Goal: Task Accomplishment & Management: Use online tool/utility

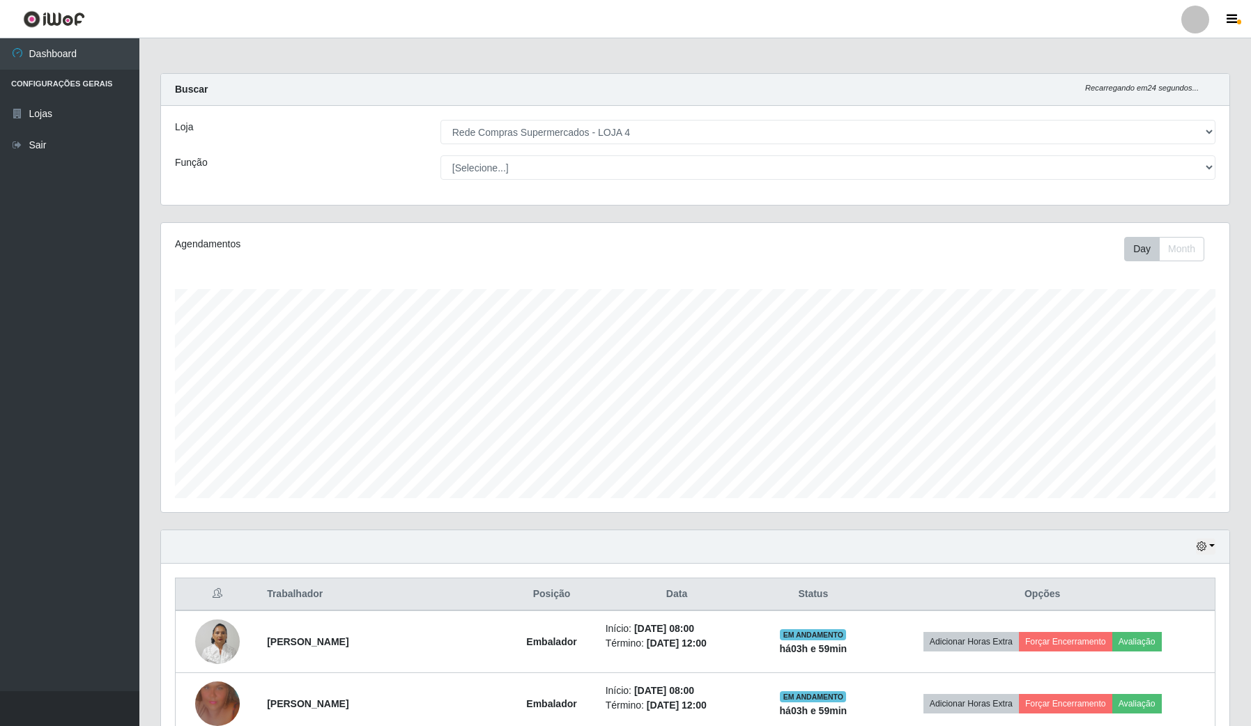
select select "159"
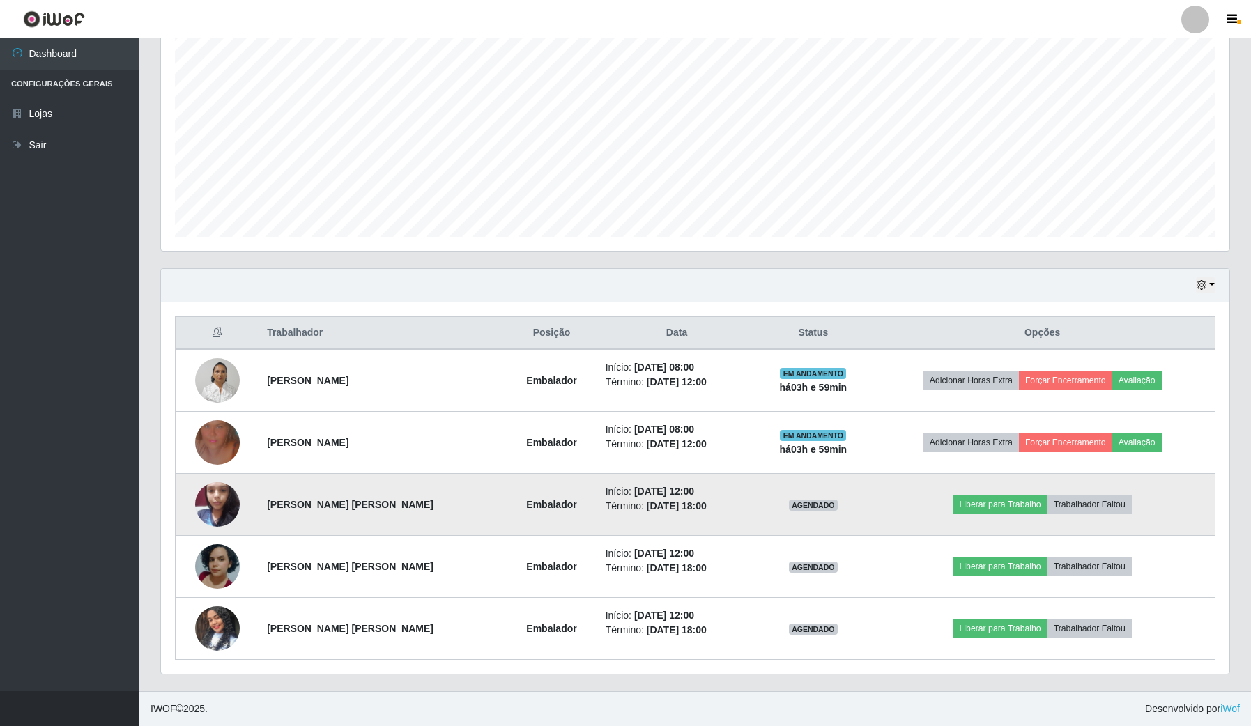
scroll to position [290, 1068]
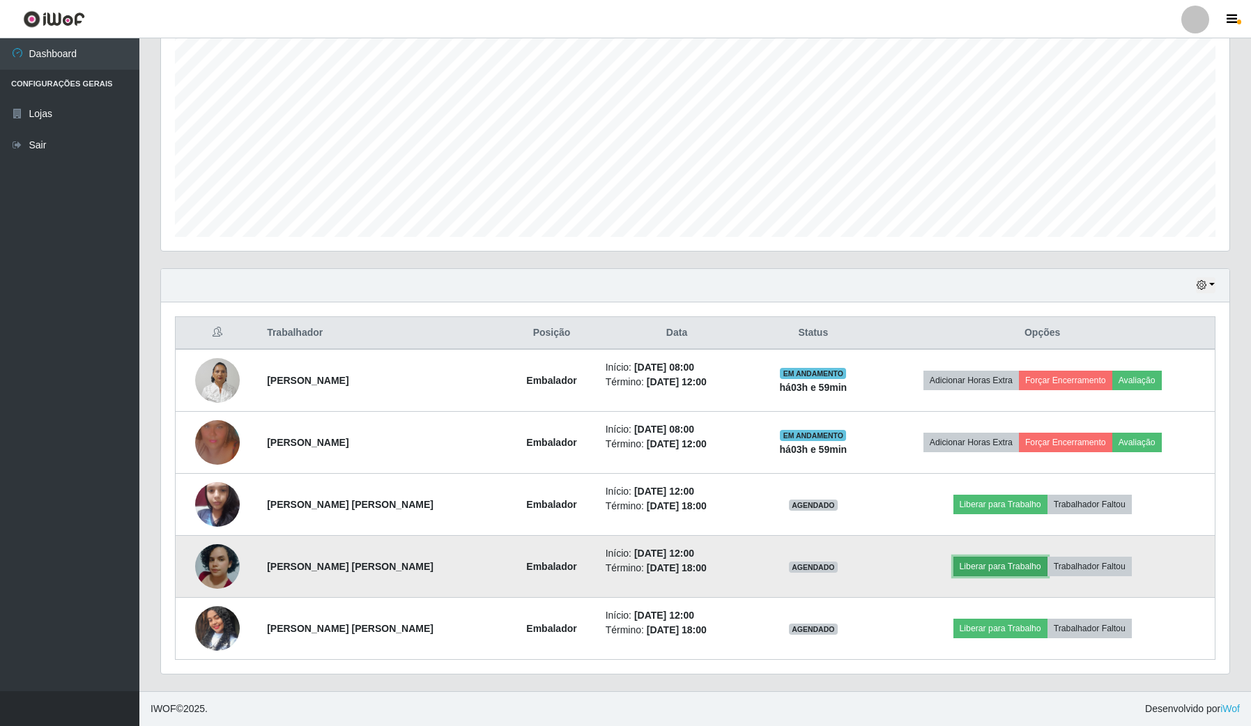
click at [1014, 565] on button "Liberar para Trabalho" at bounding box center [1000, 567] width 94 height 20
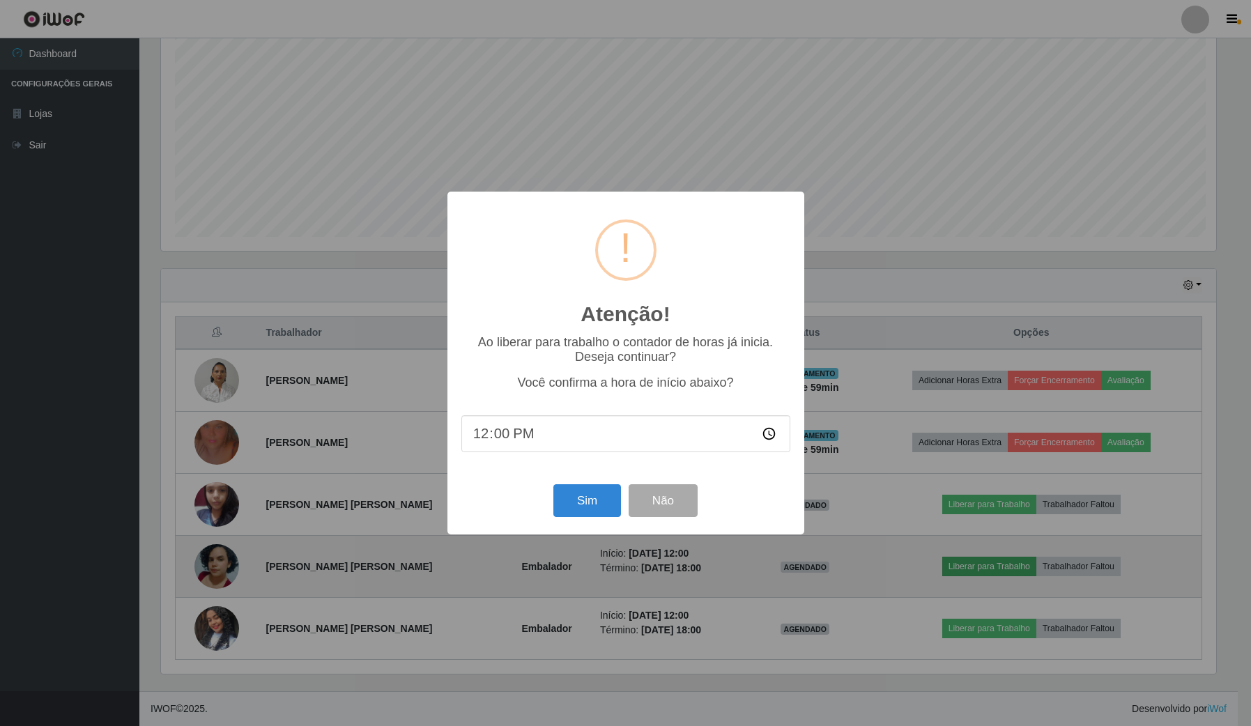
scroll to position [290, 1058]
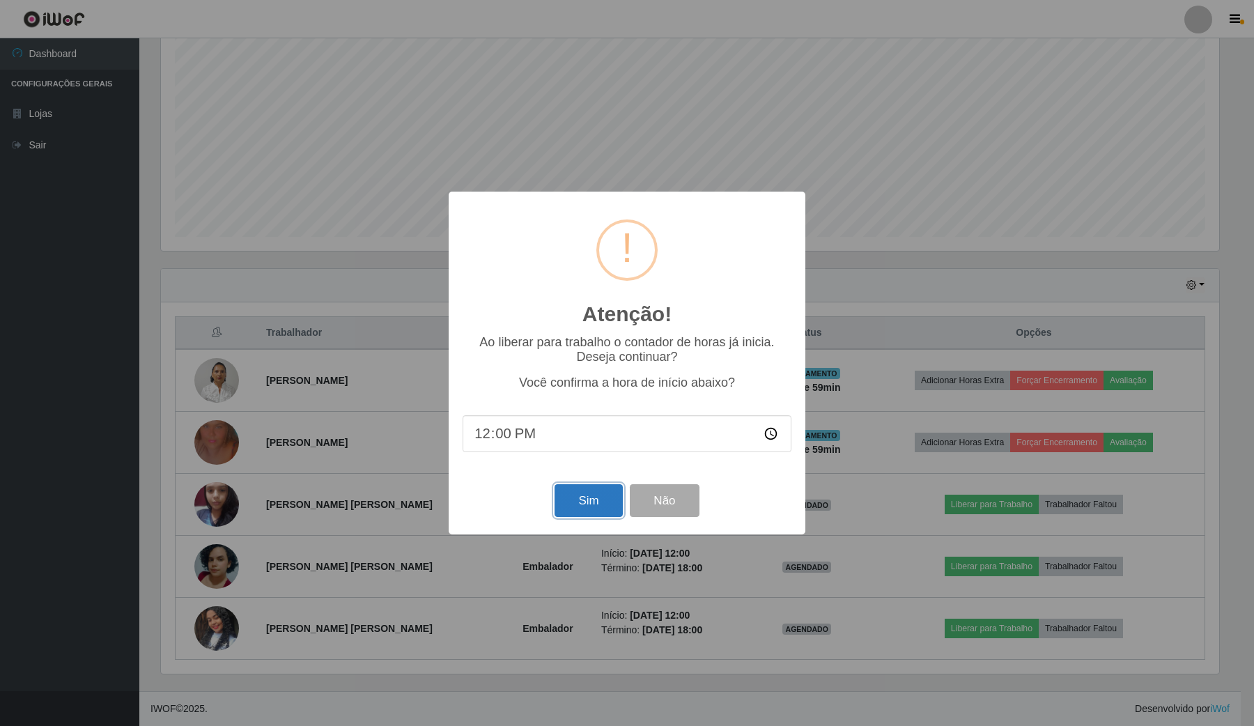
click at [599, 510] on button "Sim" at bounding box center [589, 500] width 68 height 33
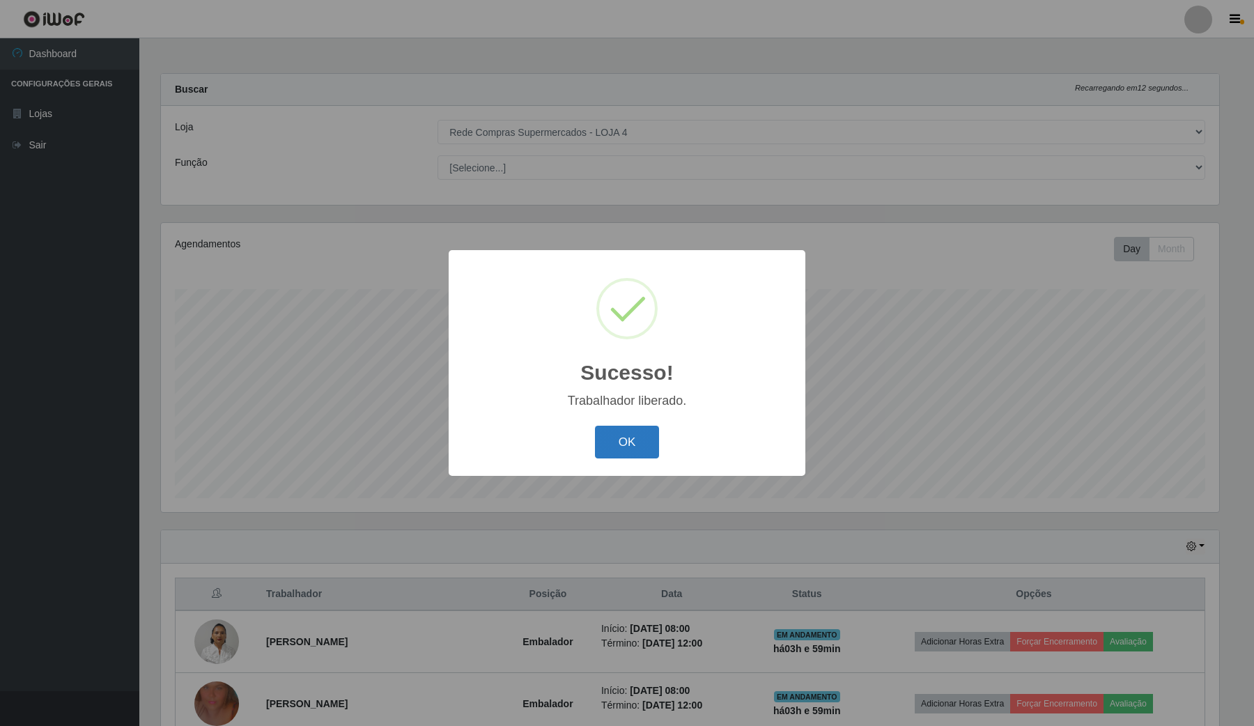
click at [617, 441] on button "OK" at bounding box center [627, 442] width 65 height 33
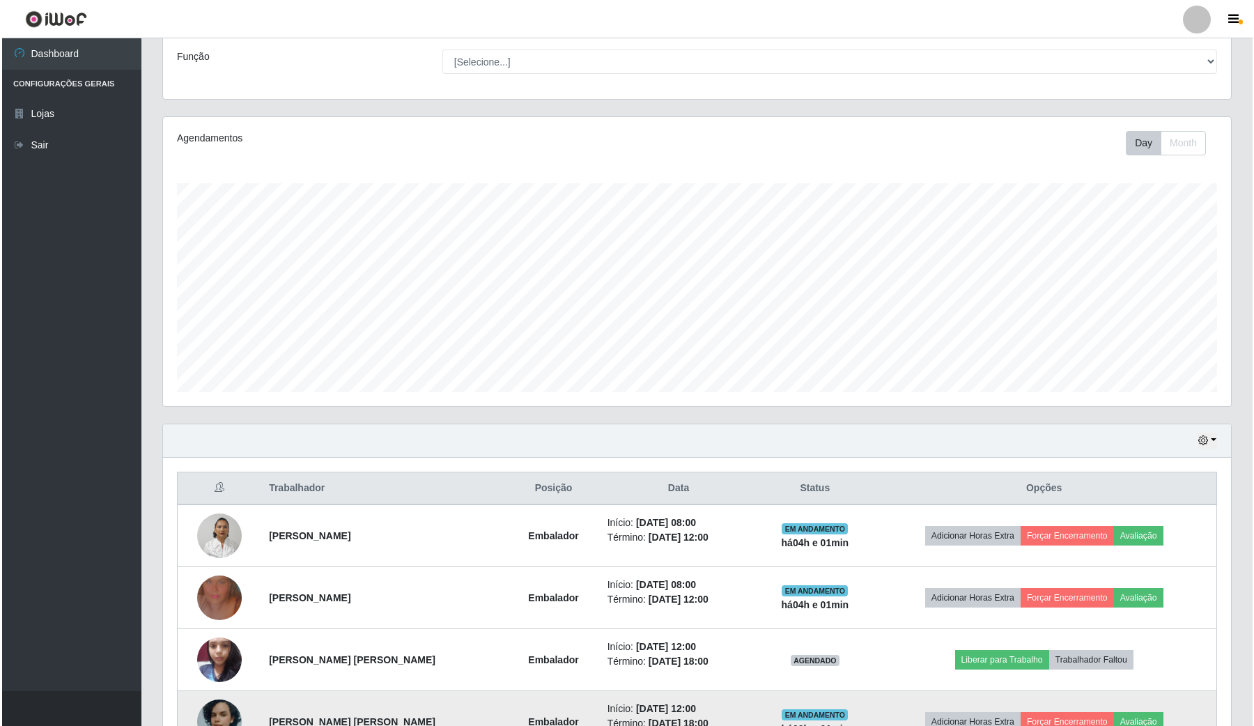
scroll to position [261, 0]
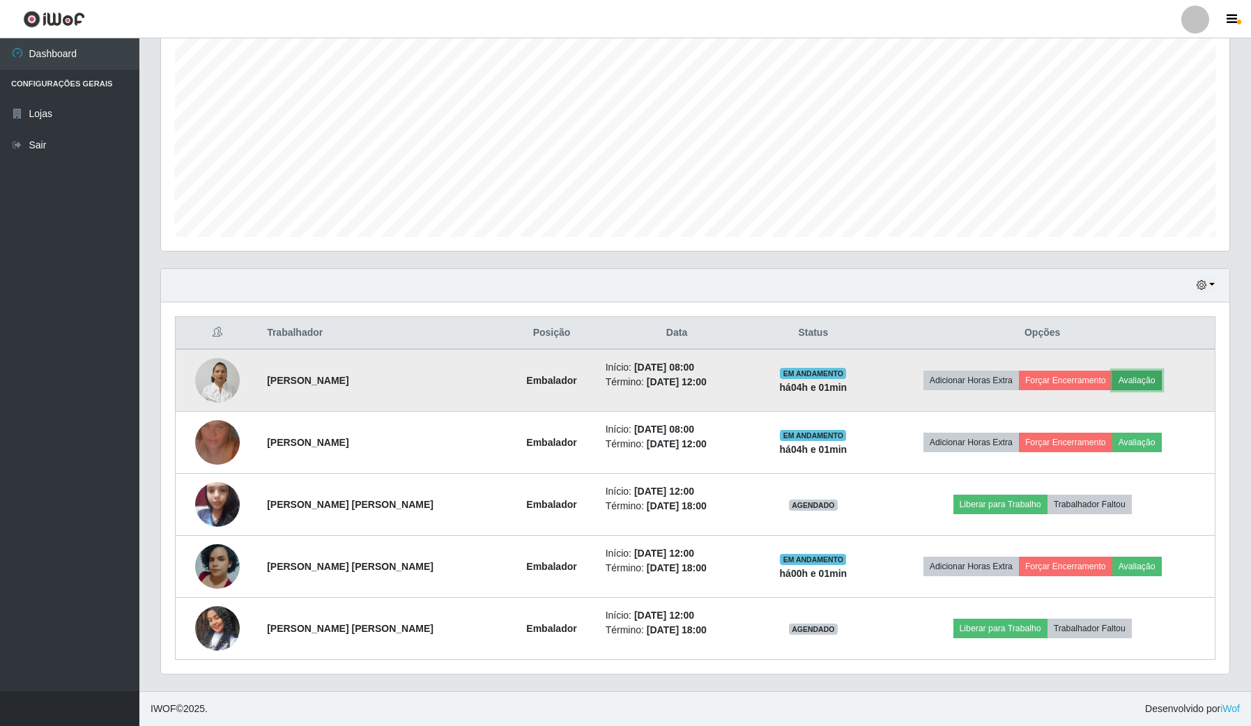
click at [1151, 387] on button "Avaliação" at bounding box center [1136, 381] width 49 height 20
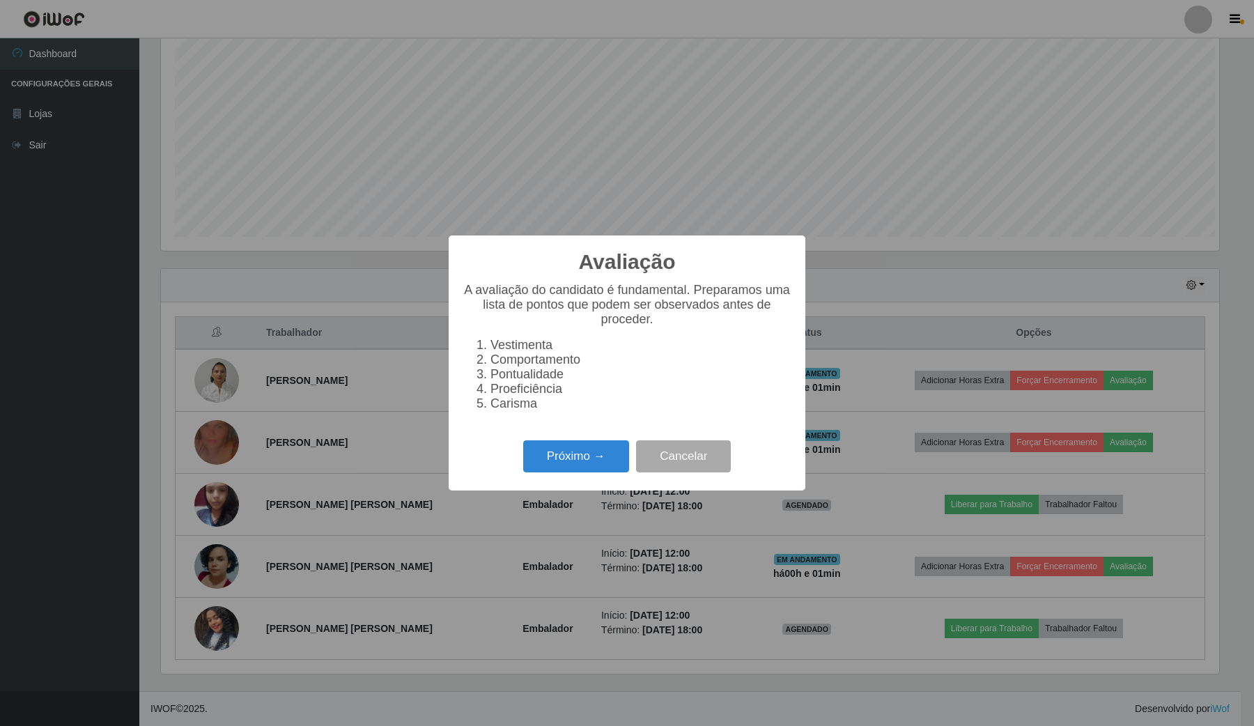
scroll to position [290, 1058]
click at [611, 463] on button "Próximo →" at bounding box center [576, 456] width 106 height 33
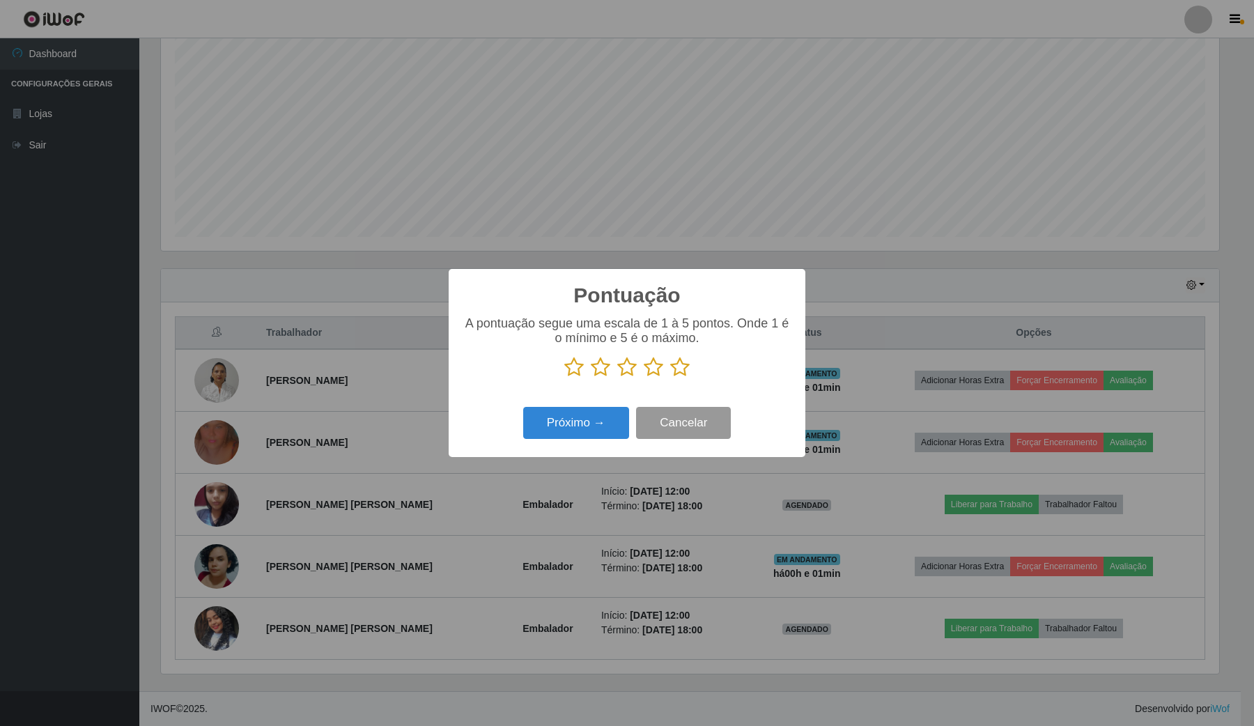
scroll to position [696639, 695869]
click at [677, 373] on icon at bounding box center [680, 367] width 20 height 21
click at [670, 378] on input "radio" at bounding box center [670, 378] width 0 height 0
click at [588, 433] on button "Próximo →" at bounding box center [576, 423] width 106 height 33
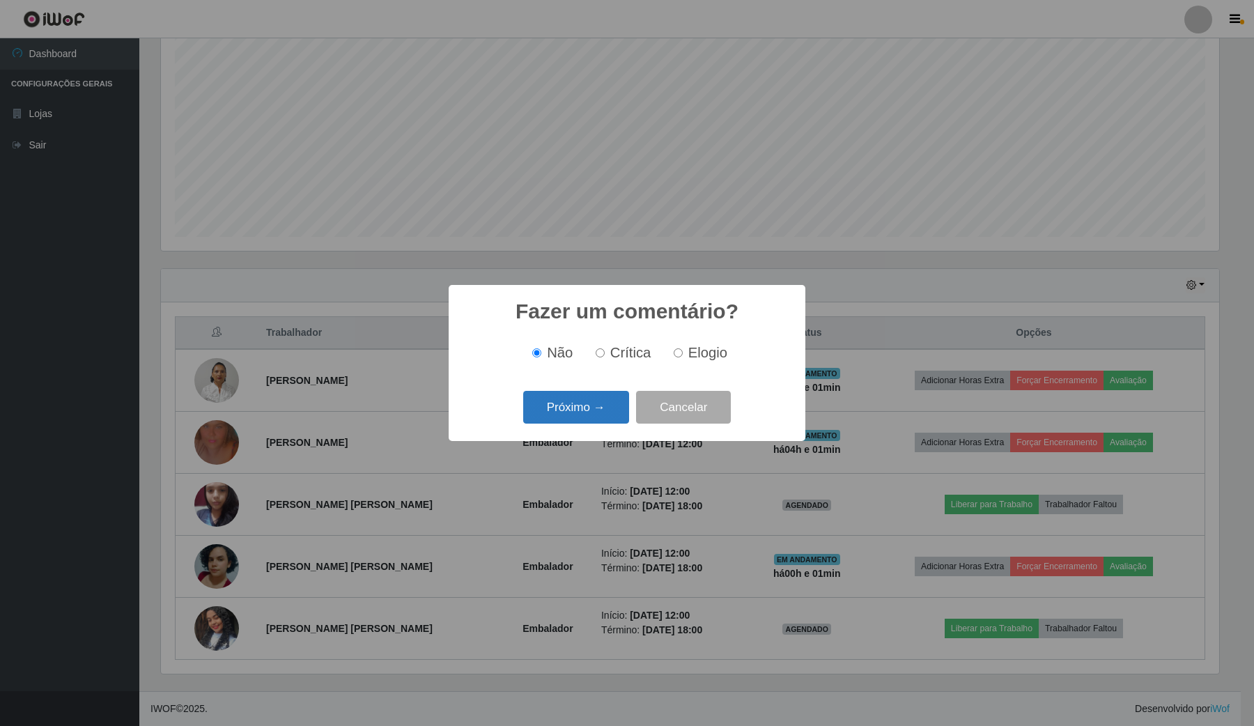
click at [608, 413] on button "Próximo →" at bounding box center [576, 407] width 106 height 33
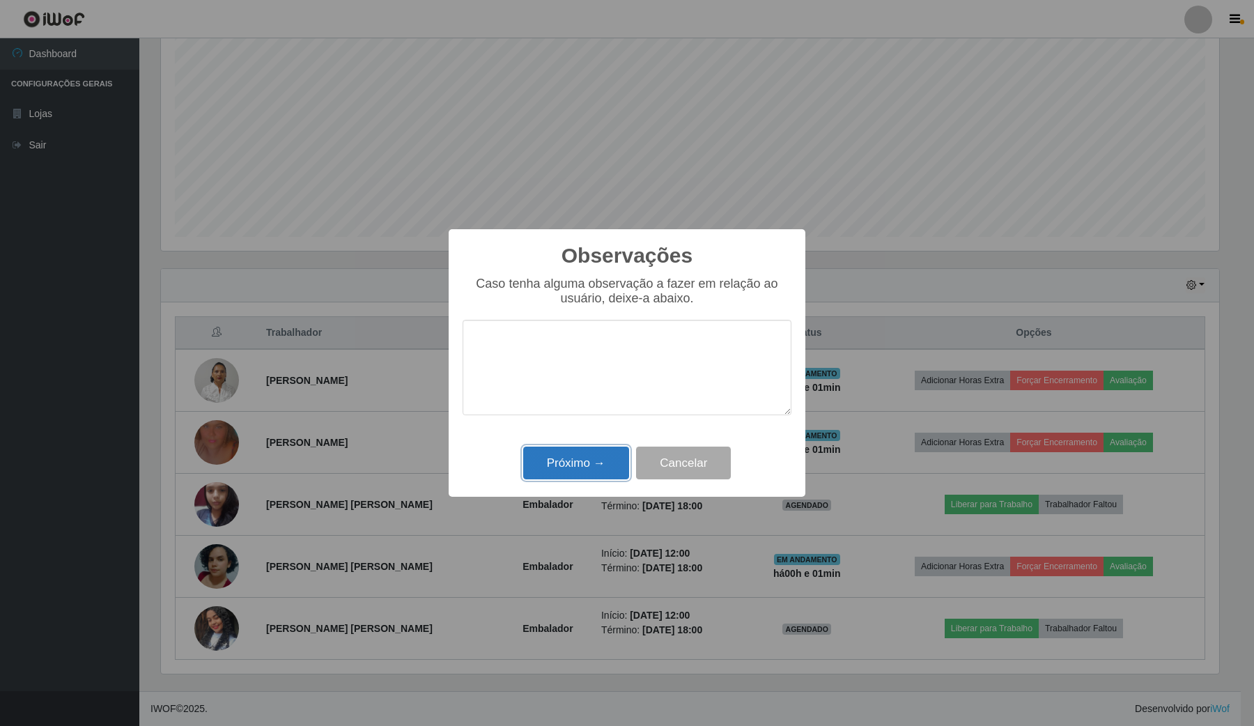
click at [604, 470] on button "Próximo →" at bounding box center [576, 463] width 106 height 33
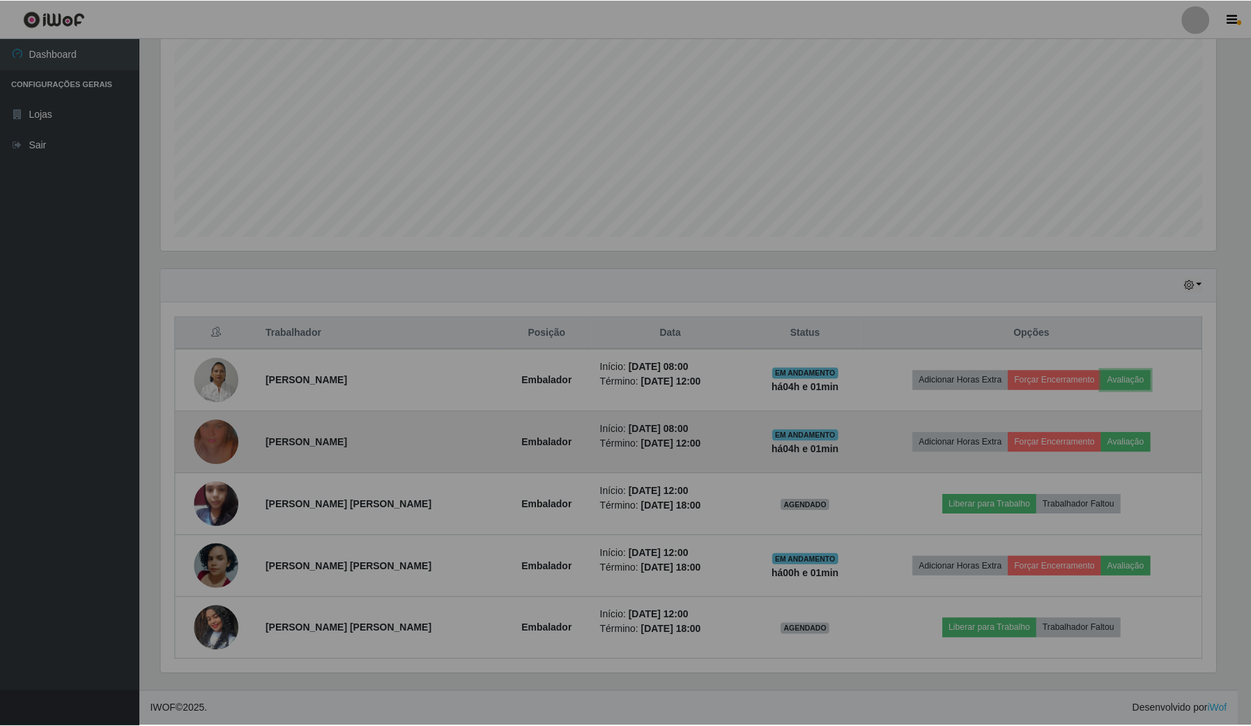
scroll to position [290, 1068]
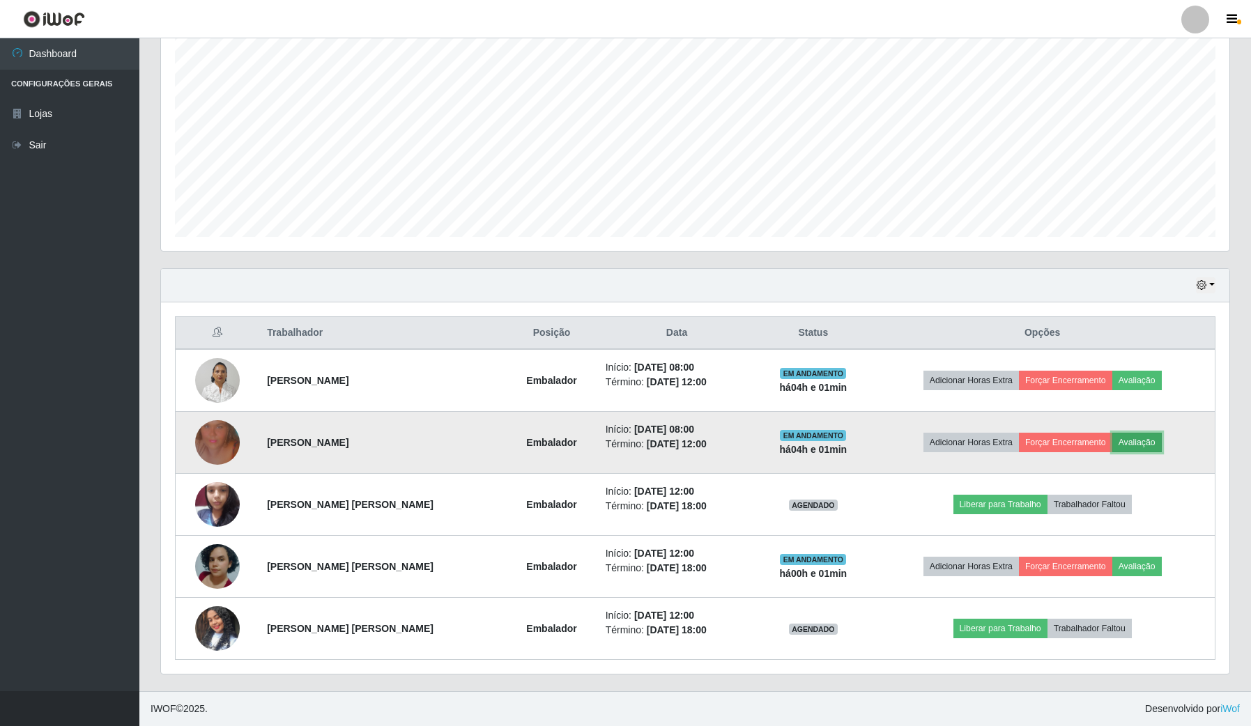
click at [1150, 437] on button "Avaliação" at bounding box center [1136, 443] width 49 height 20
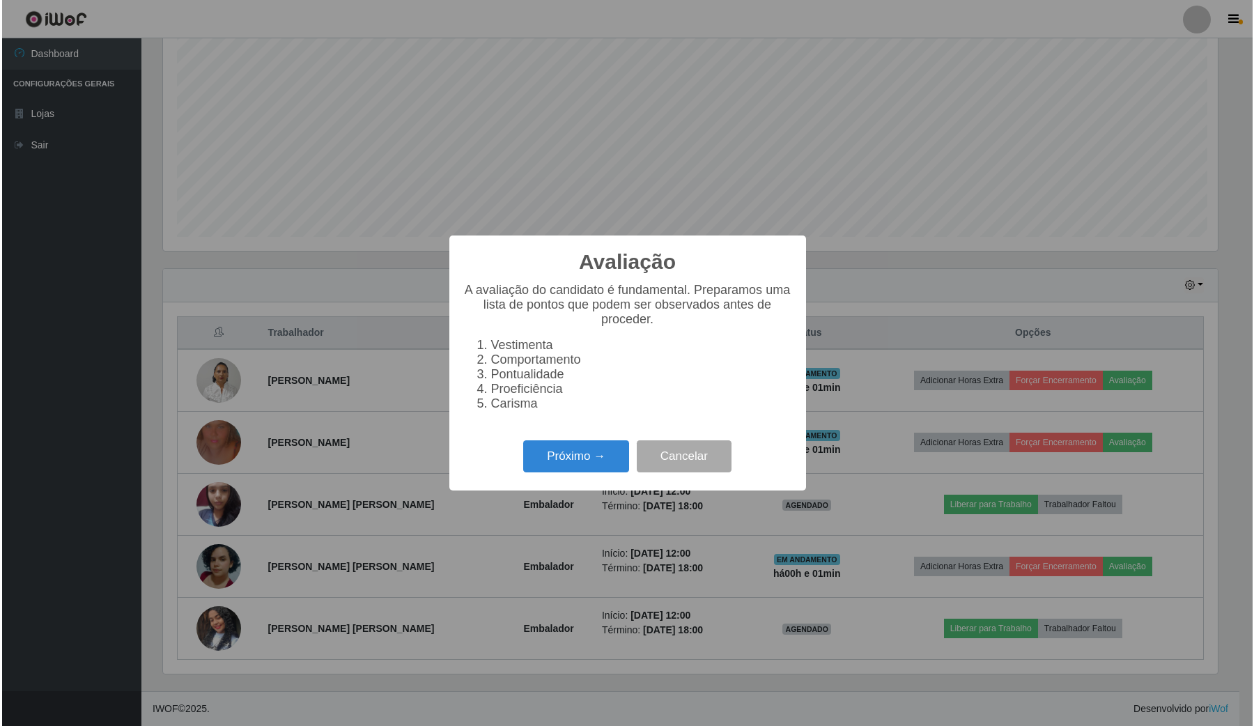
scroll to position [290, 1058]
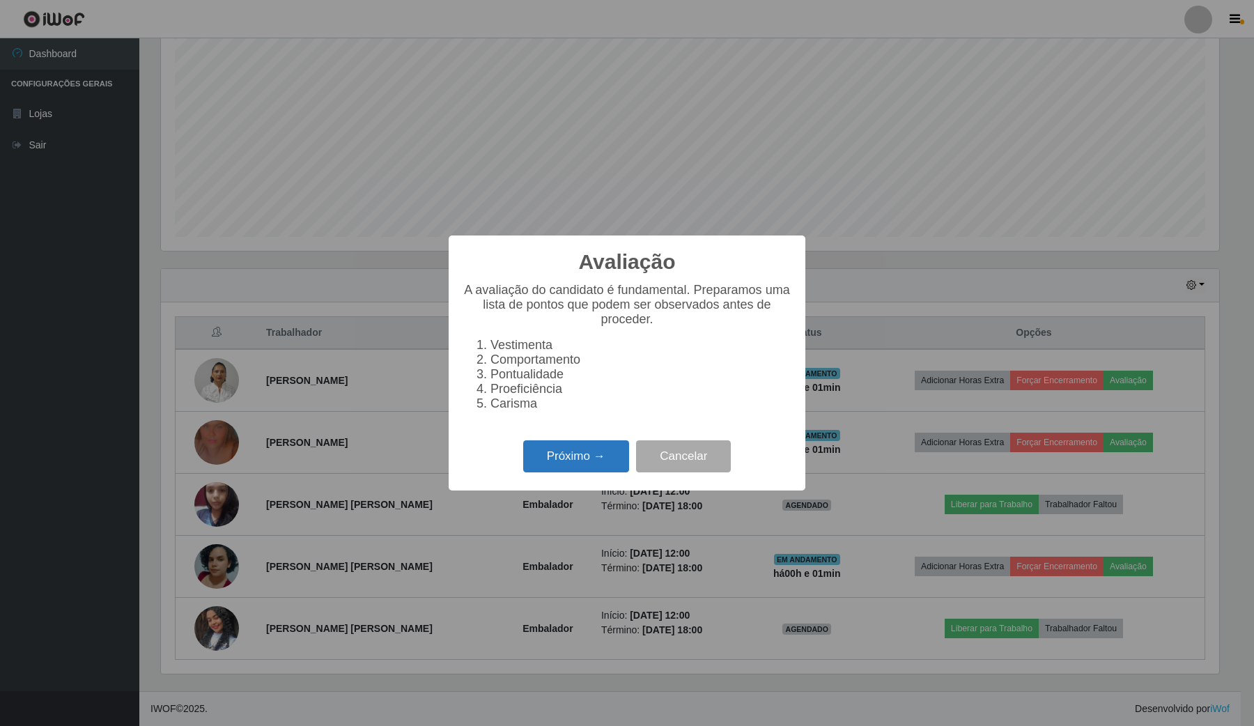
click at [575, 473] on button "Próximo →" at bounding box center [576, 456] width 106 height 33
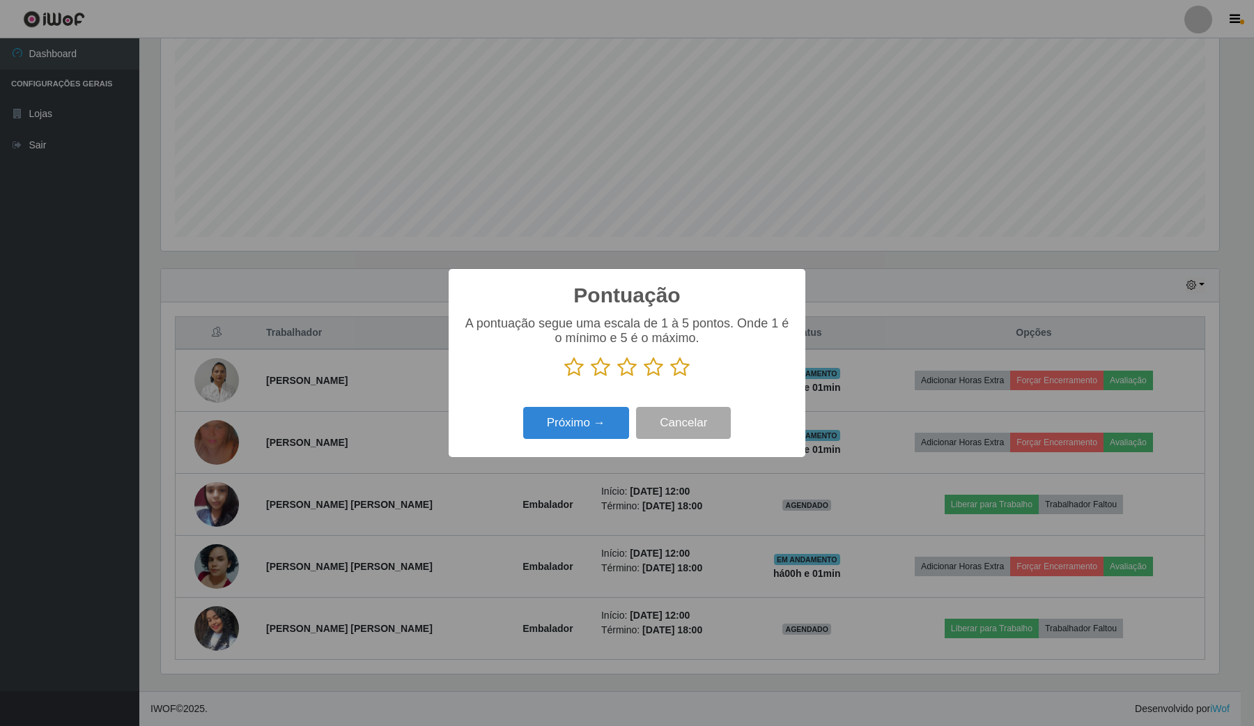
scroll to position [696639, 695869]
click at [681, 371] on icon at bounding box center [680, 367] width 20 height 21
click at [670, 378] on input "radio" at bounding box center [670, 378] width 0 height 0
click at [592, 417] on button "Próximo →" at bounding box center [576, 423] width 106 height 33
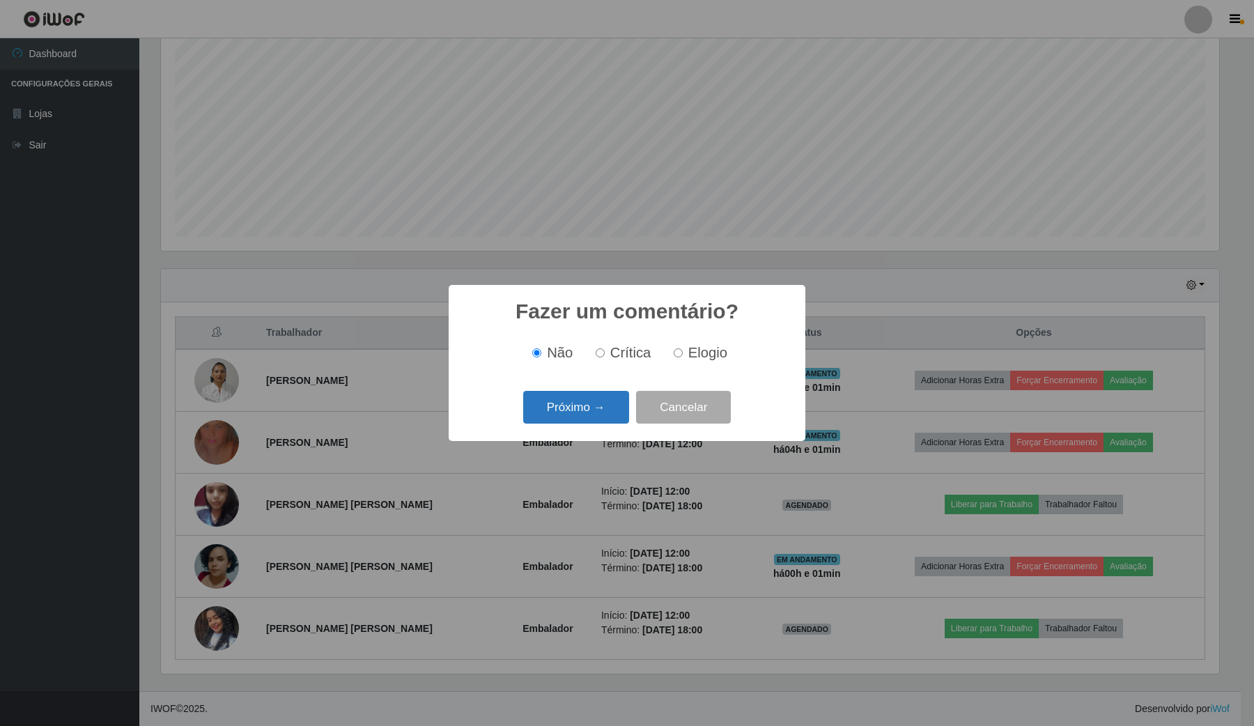
click at [611, 413] on button "Próximo →" at bounding box center [576, 407] width 106 height 33
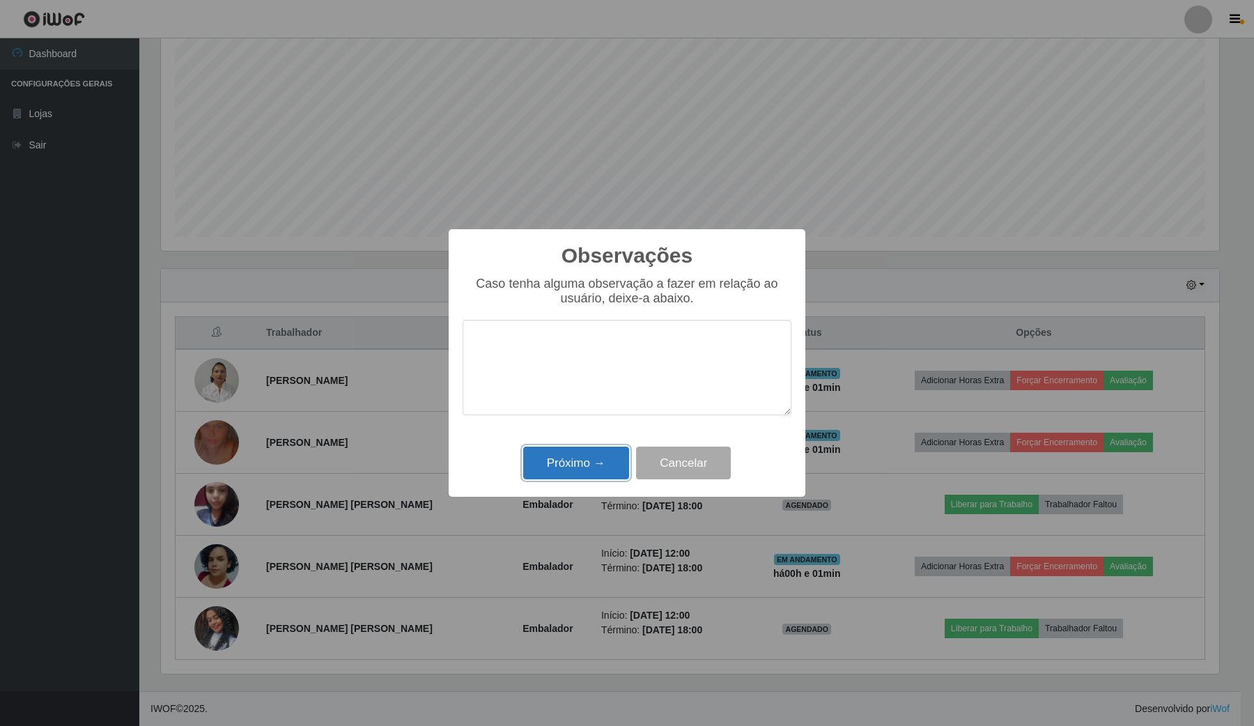
click at [601, 453] on button "Próximo →" at bounding box center [576, 463] width 106 height 33
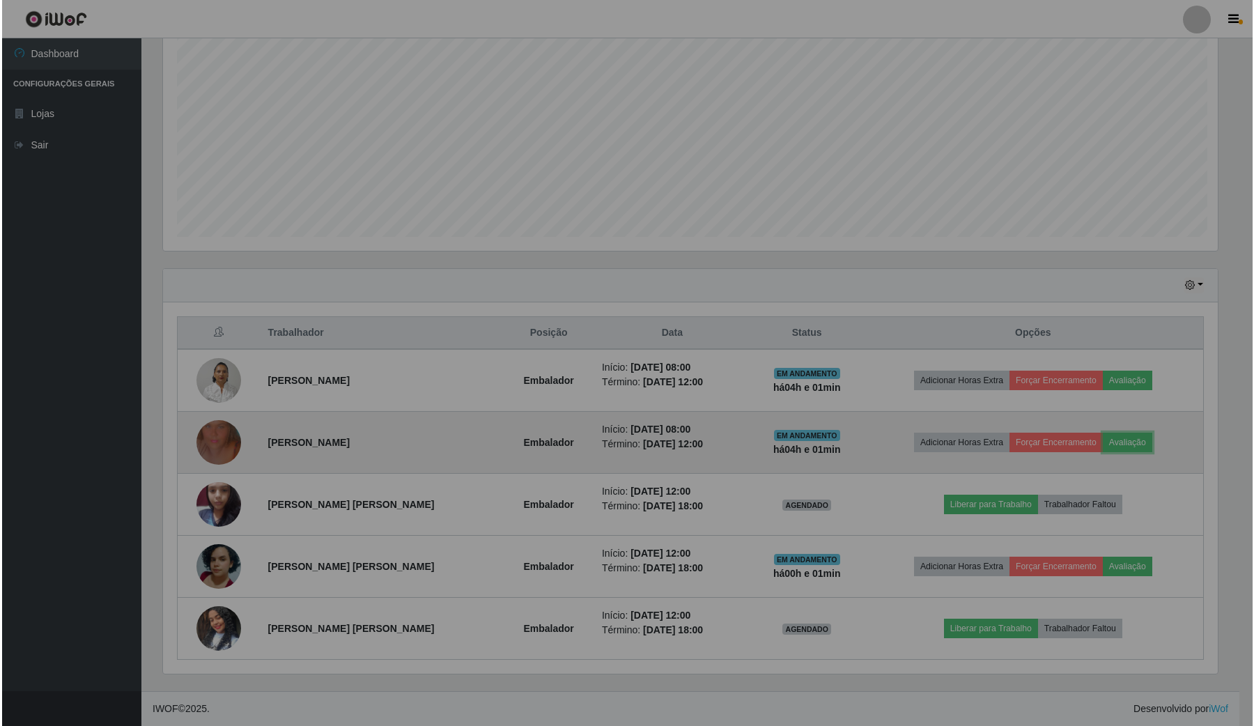
scroll to position [290, 1068]
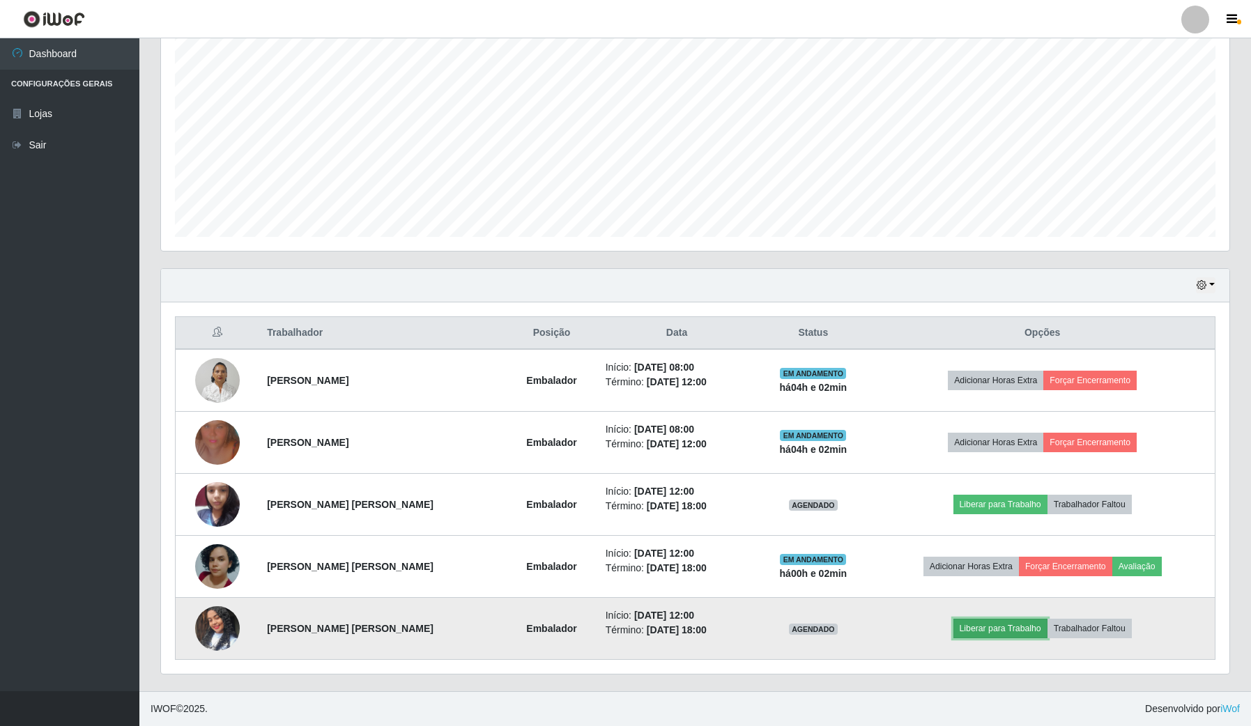
click at [967, 634] on button "Liberar para Trabalho" at bounding box center [1000, 629] width 94 height 20
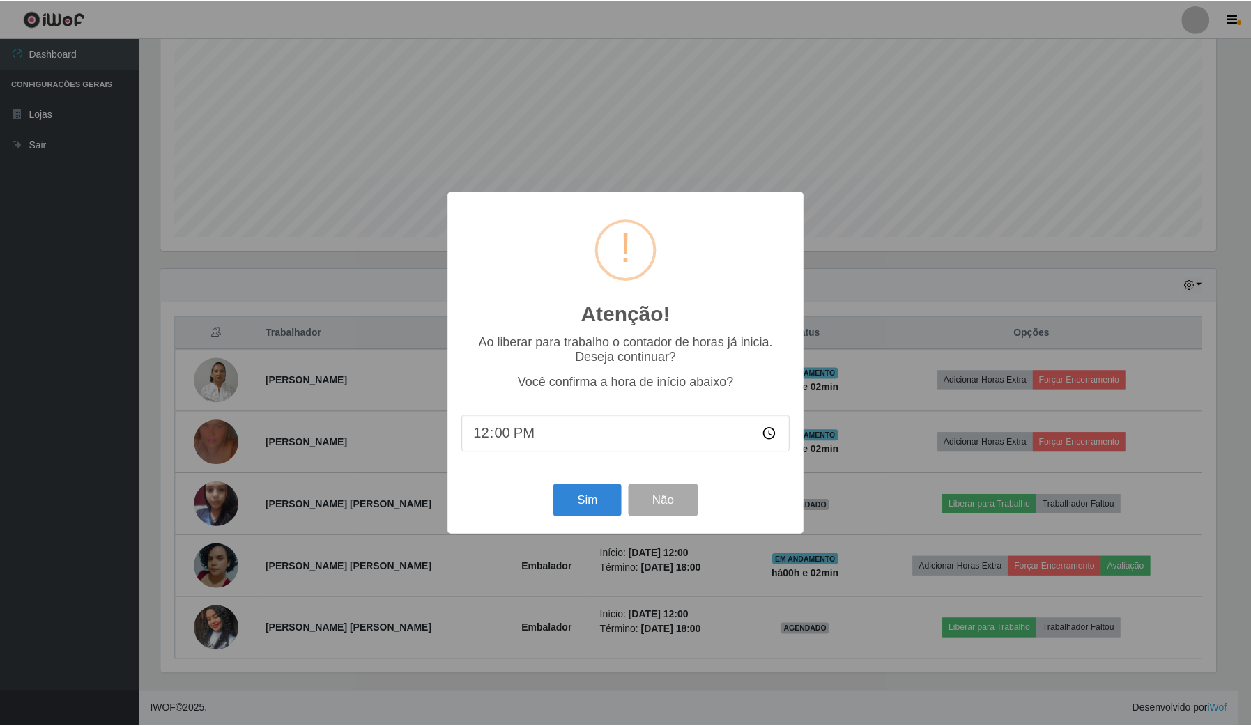
scroll to position [290, 1058]
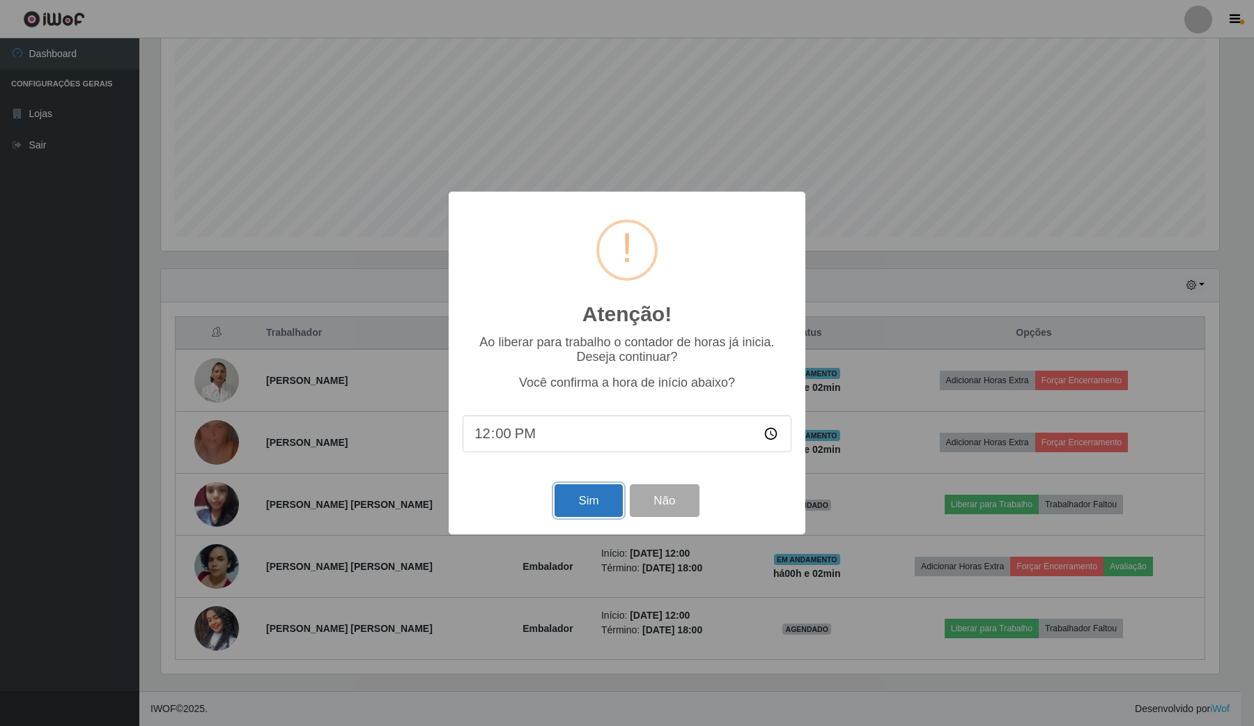
click at [568, 493] on button "Sim" at bounding box center [589, 500] width 68 height 33
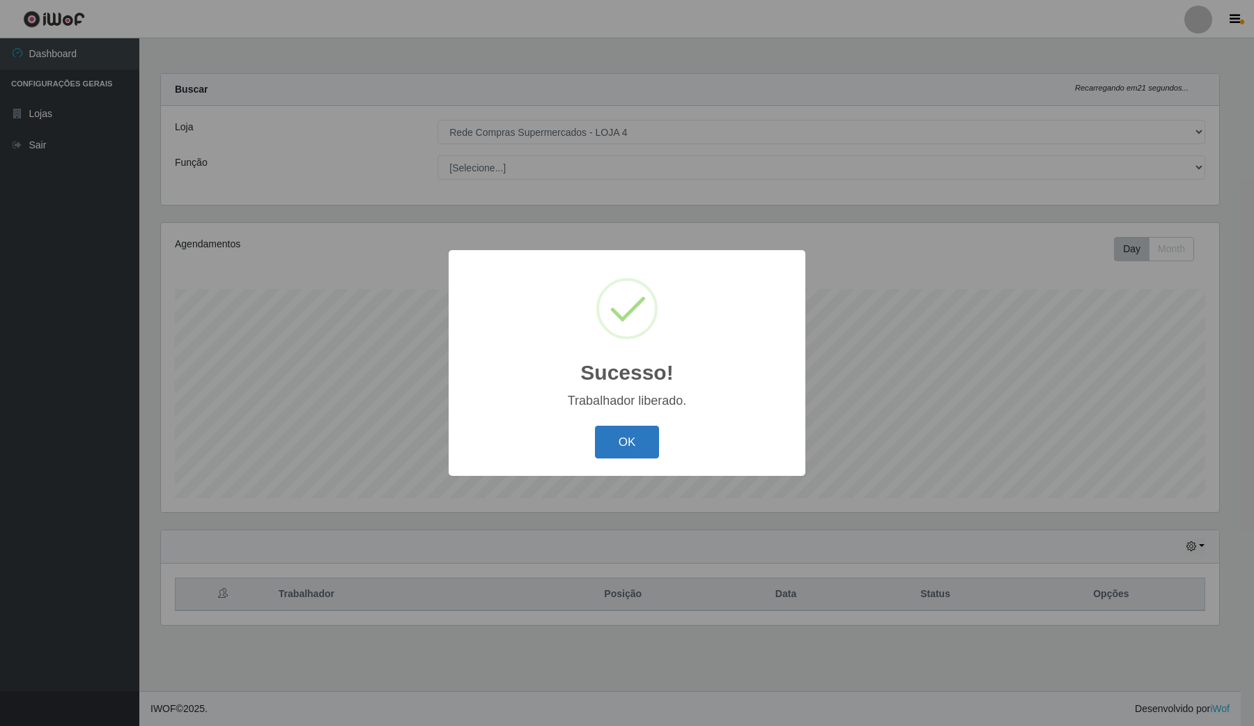
click at [645, 440] on button "OK" at bounding box center [627, 442] width 65 height 33
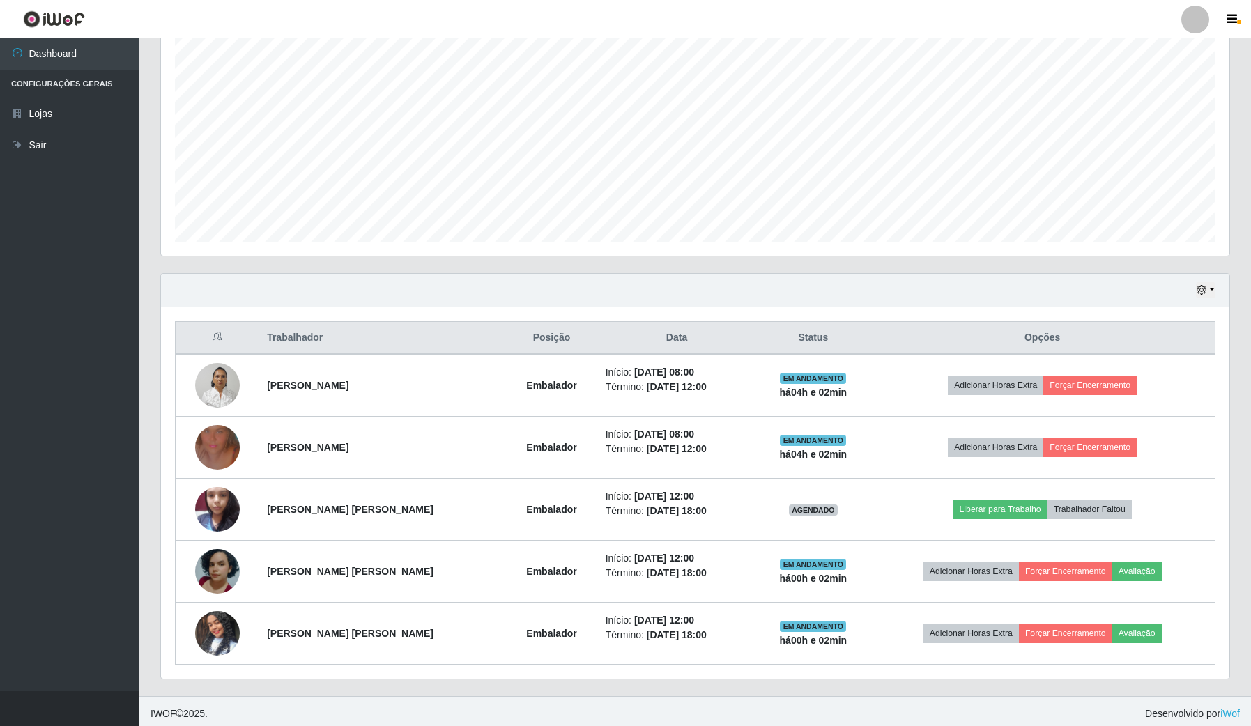
scroll to position [263, 0]
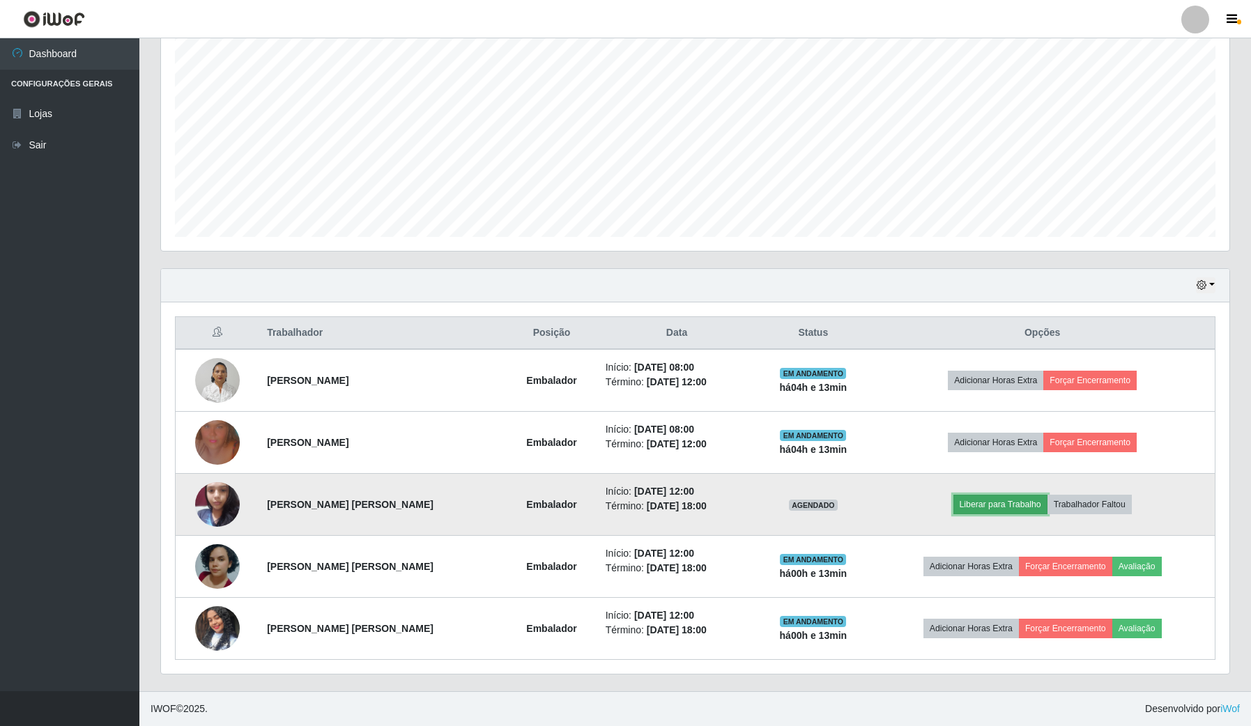
click at [1014, 505] on button "Liberar para Trabalho" at bounding box center [1000, 505] width 94 height 20
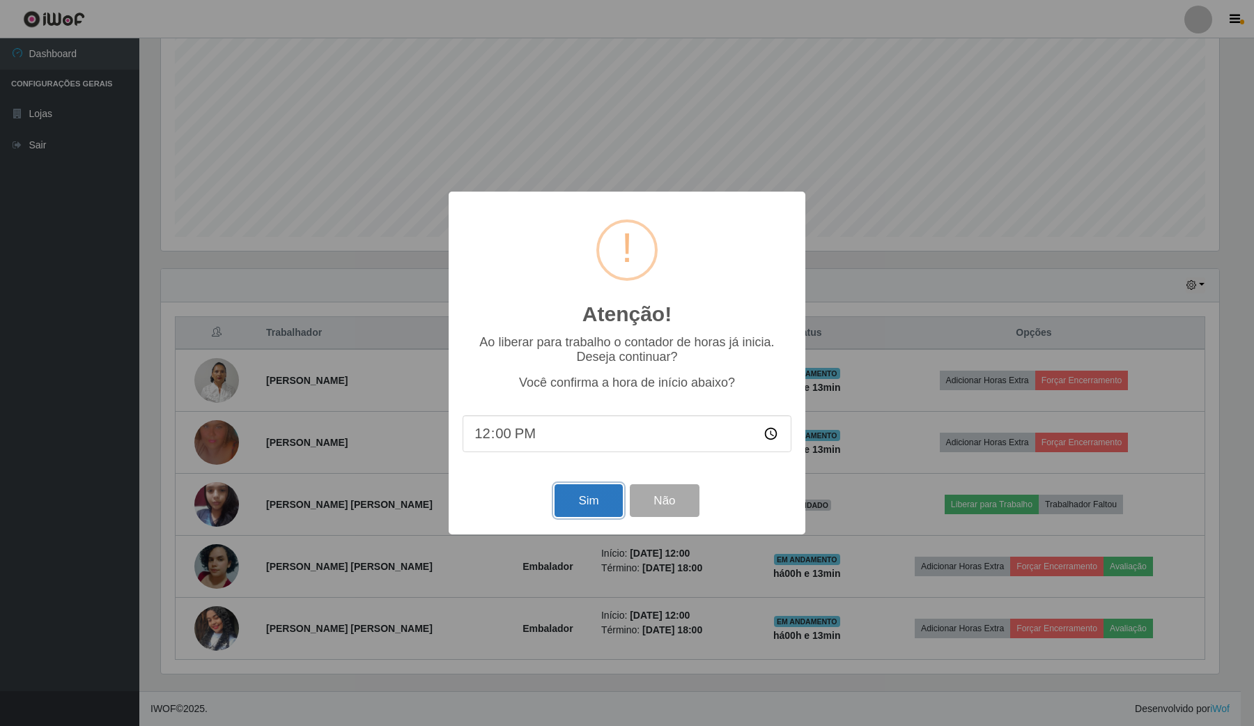
click at [601, 512] on button "Sim" at bounding box center [589, 500] width 68 height 33
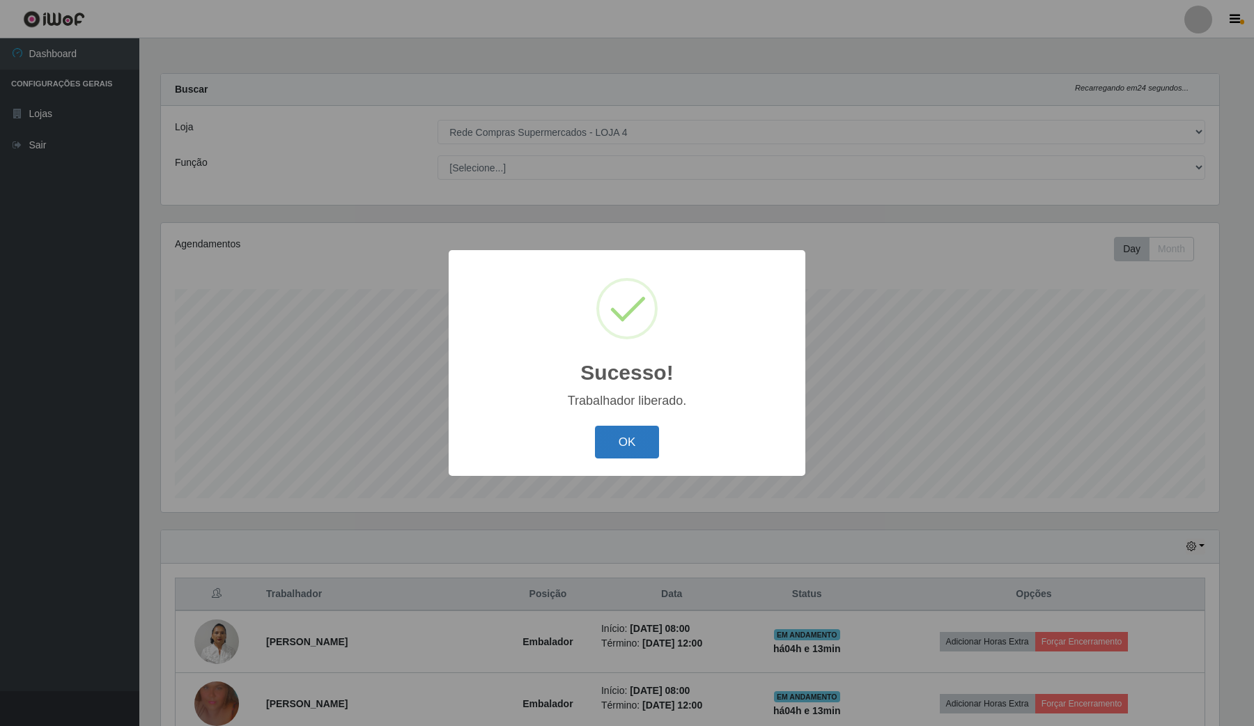
click at [617, 439] on button "OK" at bounding box center [627, 442] width 65 height 33
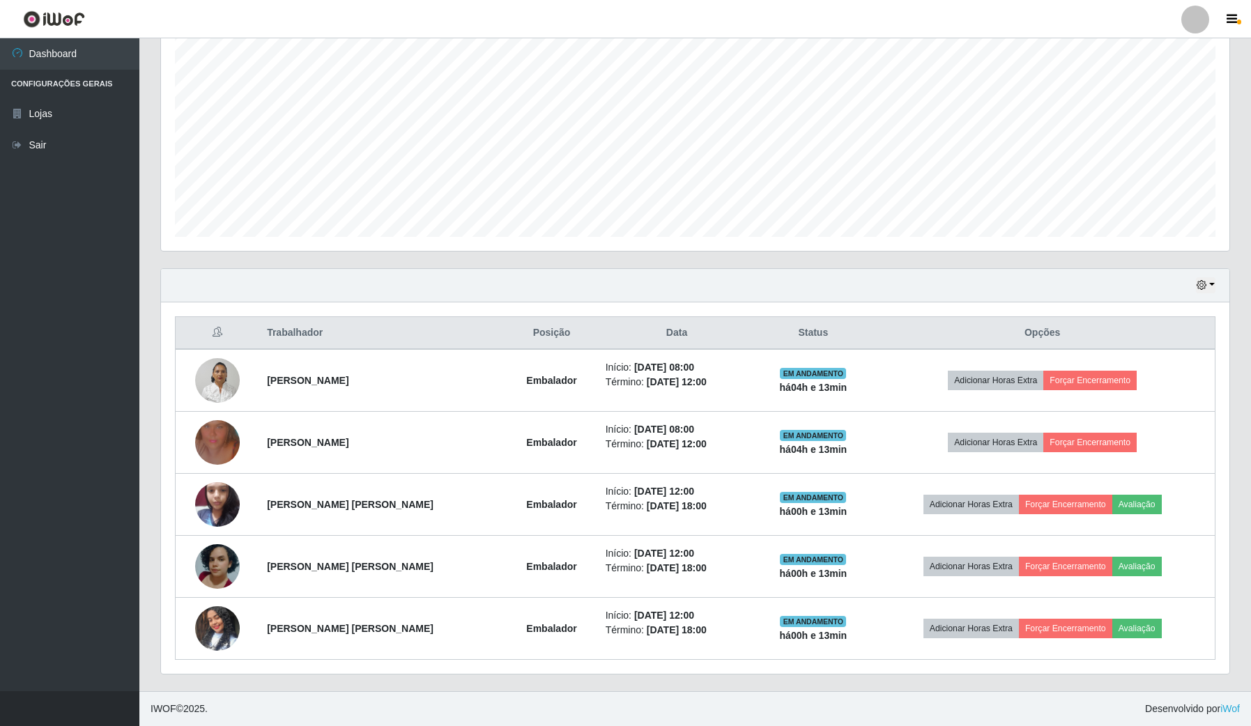
scroll to position [263, 0]
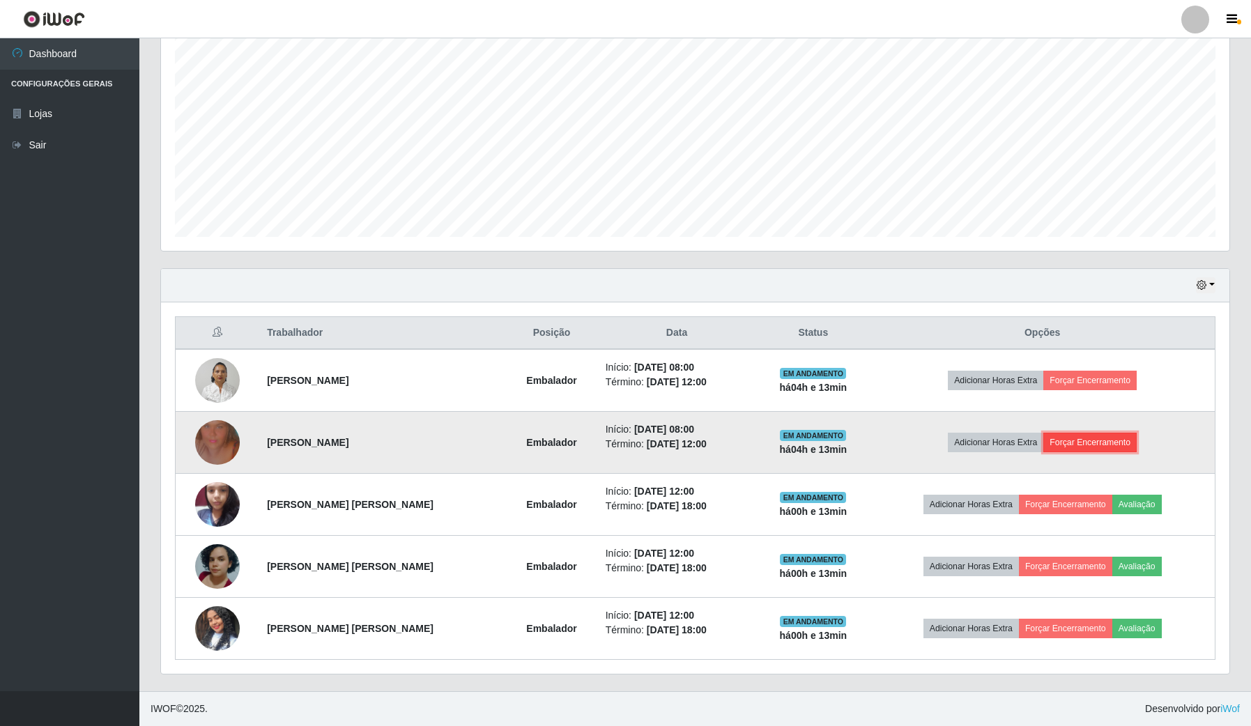
click at [1110, 434] on button "Forçar Encerramento" at bounding box center [1089, 443] width 93 height 20
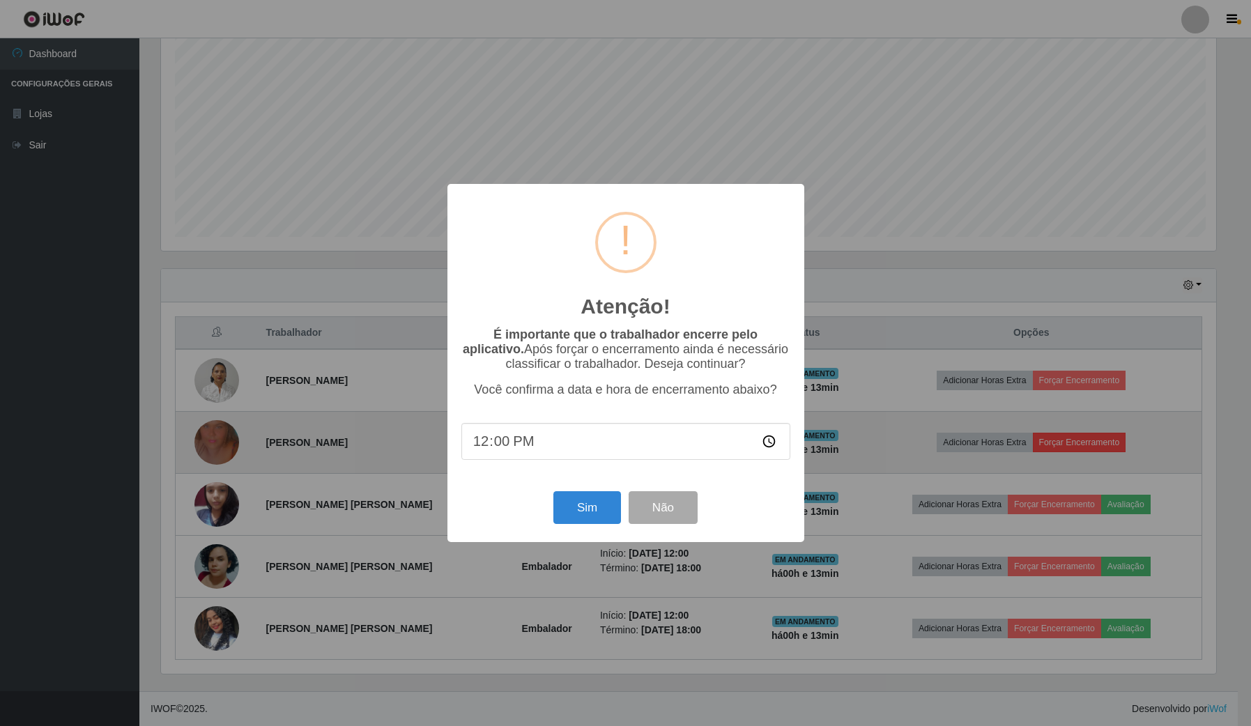
scroll to position [290, 1058]
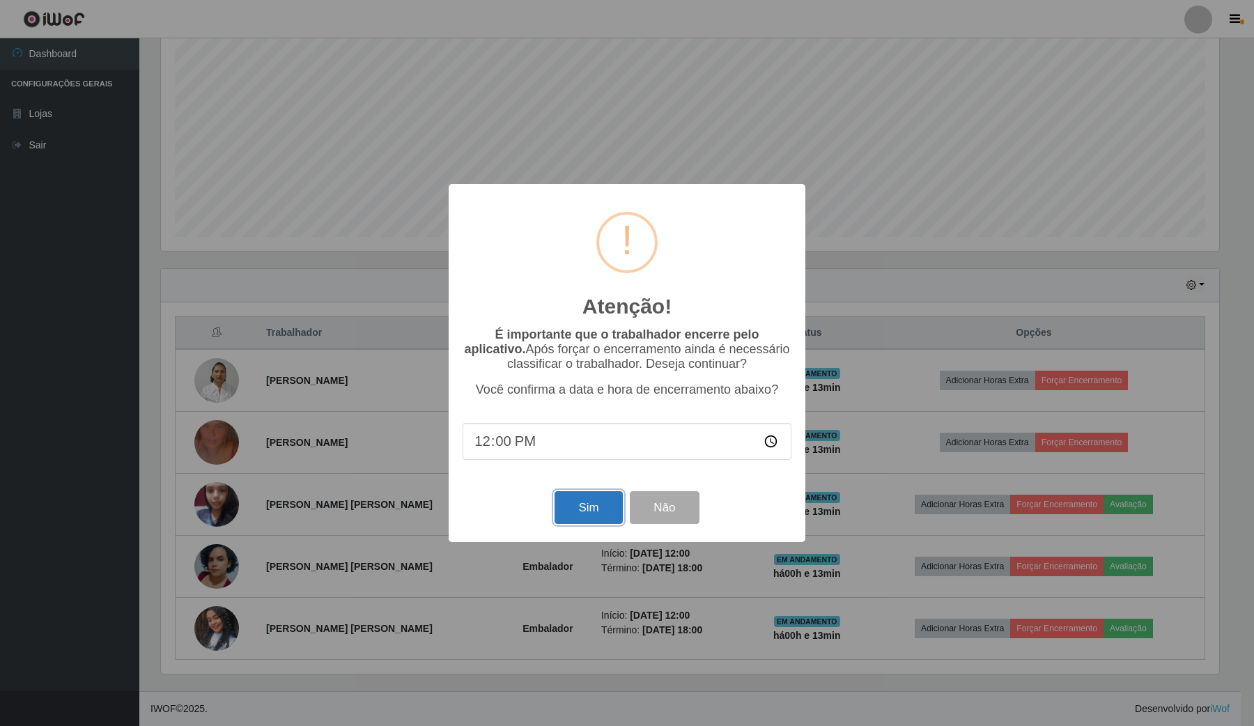
click at [604, 509] on button "Sim" at bounding box center [589, 507] width 68 height 33
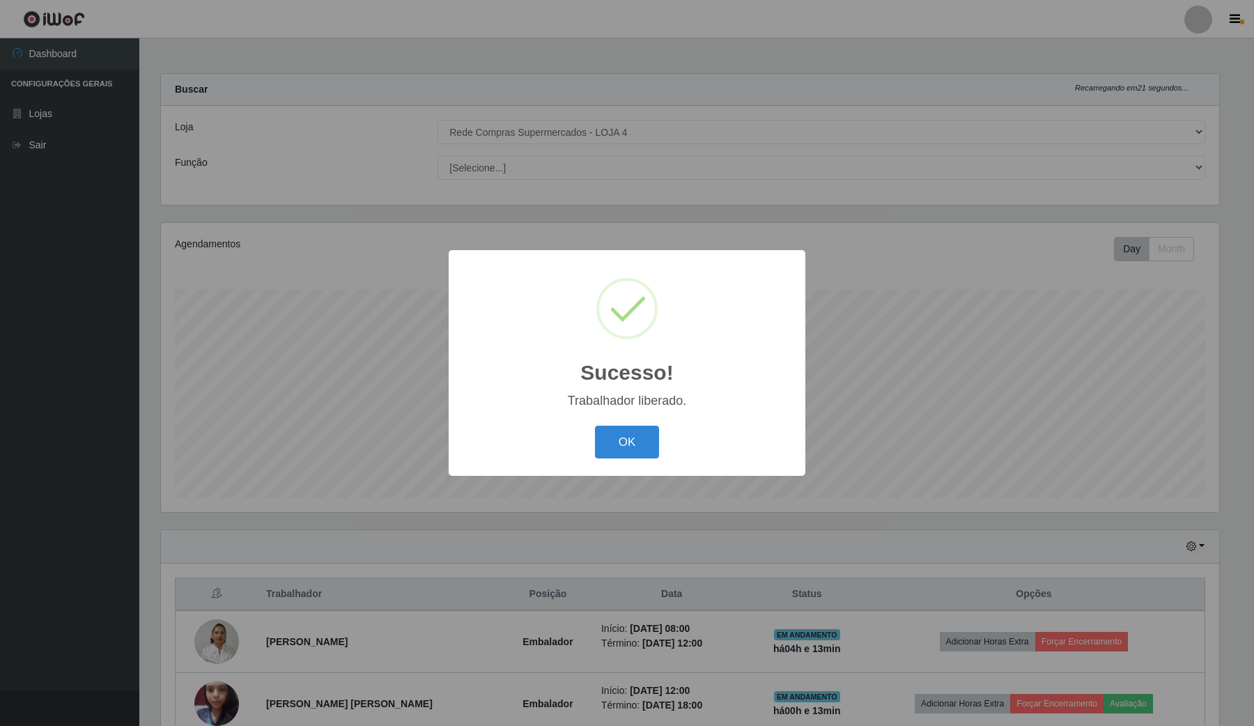
click at [639, 420] on div "Sucesso! × Trabalhador liberado. OK Cancel" at bounding box center [627, 363] width 357 height 226
drag, startPoint x: 641, startPoint y: 426, endPoint x: 650, endPoint y: 429, distance: 9.1
click at [642, 426] on div "OK Cancel" at bounding box center [627, 442] width 329 height 40
click at [631, 451] on button "OK" at bounding box center [627, 442] width 65 height 33
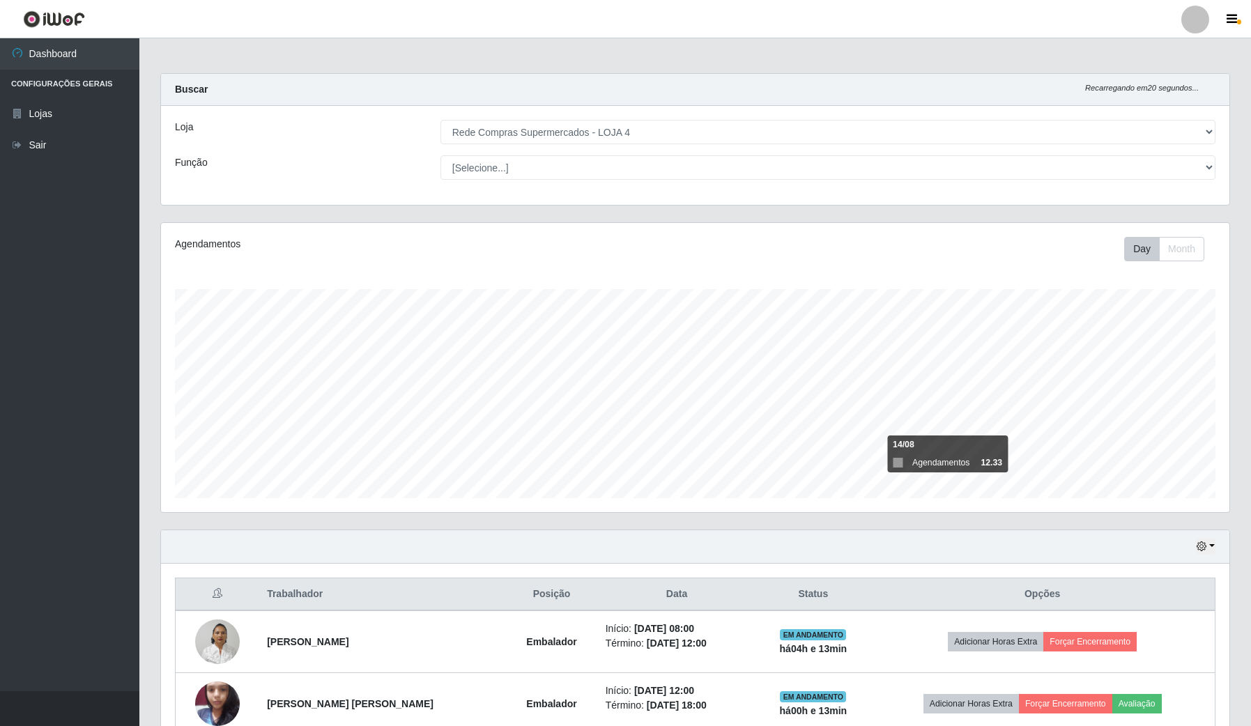
scroll to position [87, 0]
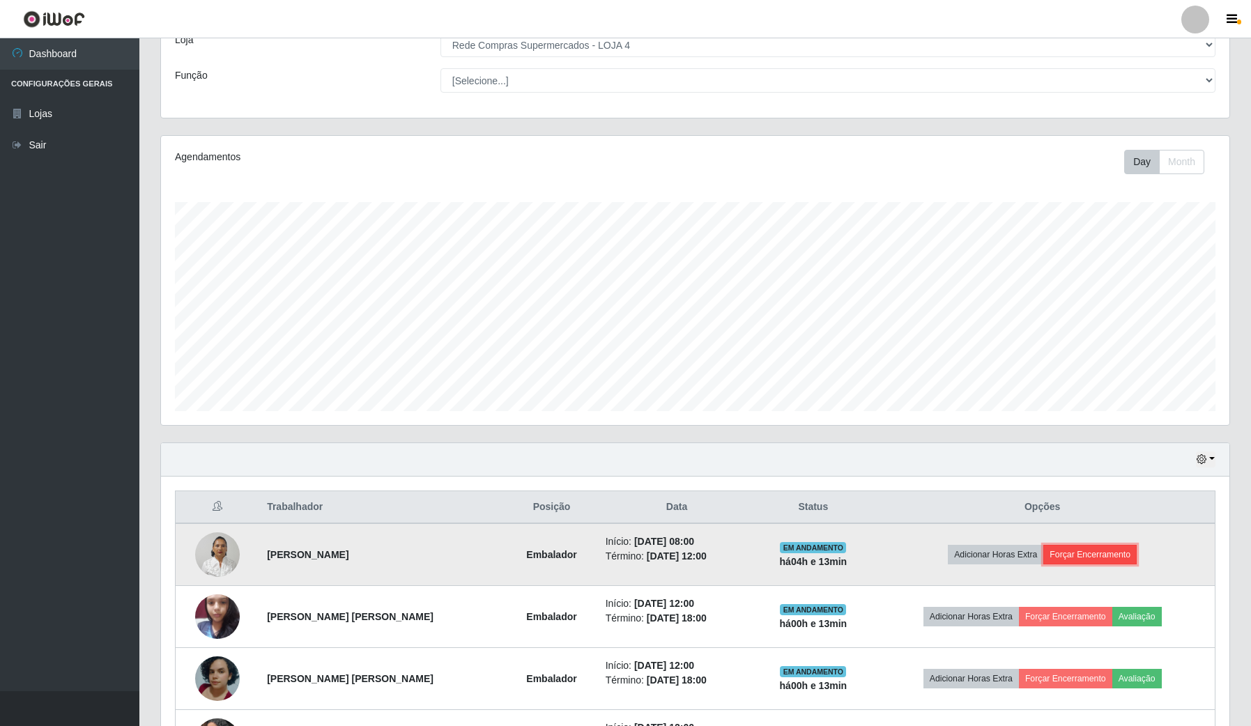
click at [1092, 554] on button "Forçar Encerramento" at bounding box center [1089, 555] width 93 height 20
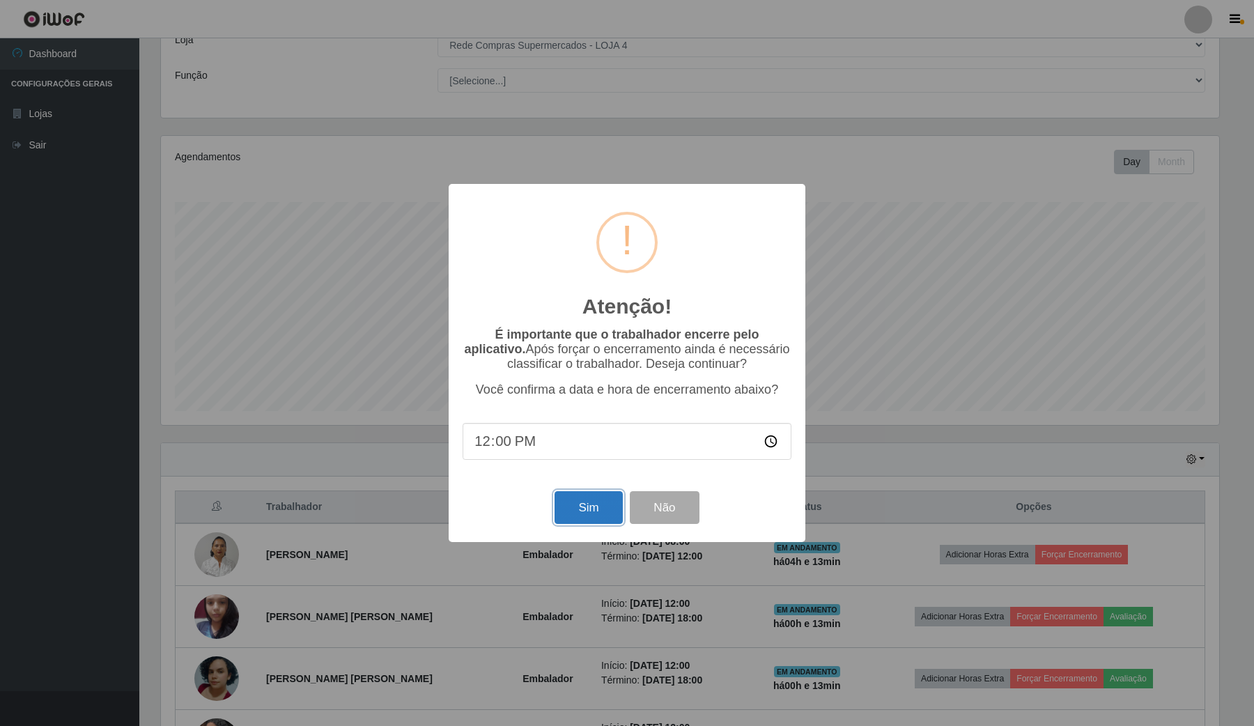
click at [601, 516] on button "Sim" at bounding box center [589, 507] width 68 height 33
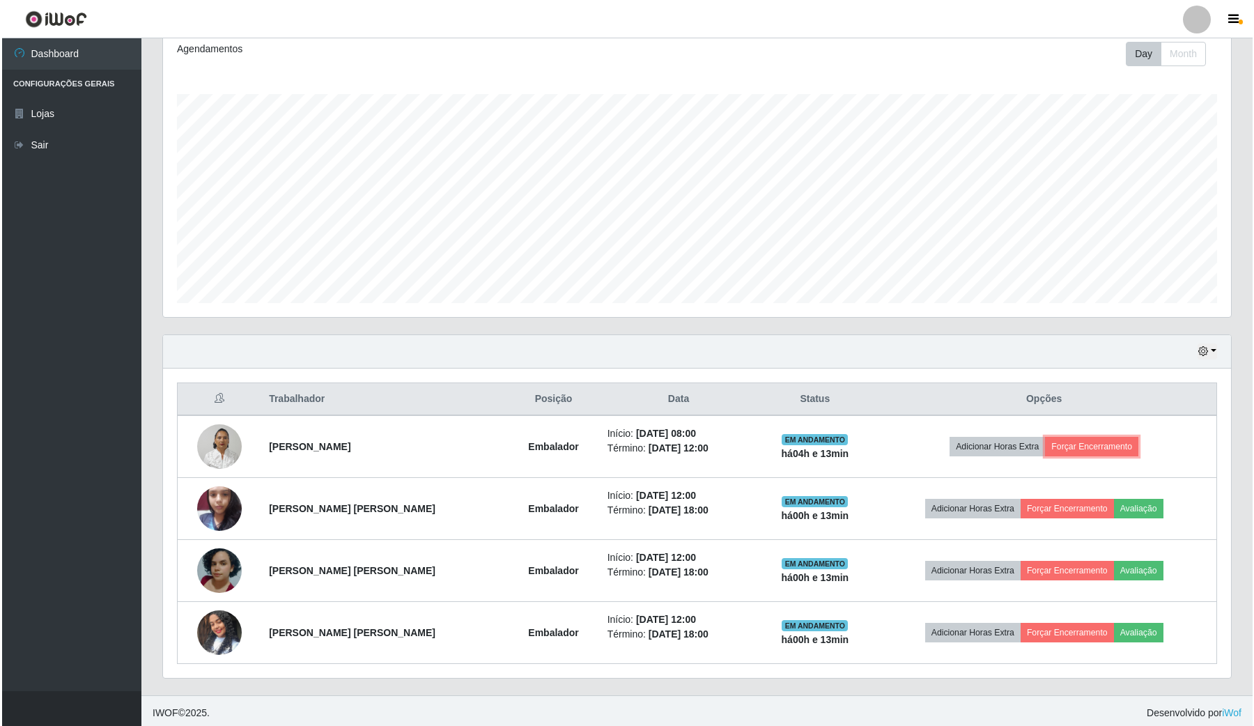
scroll to position [201, 0]
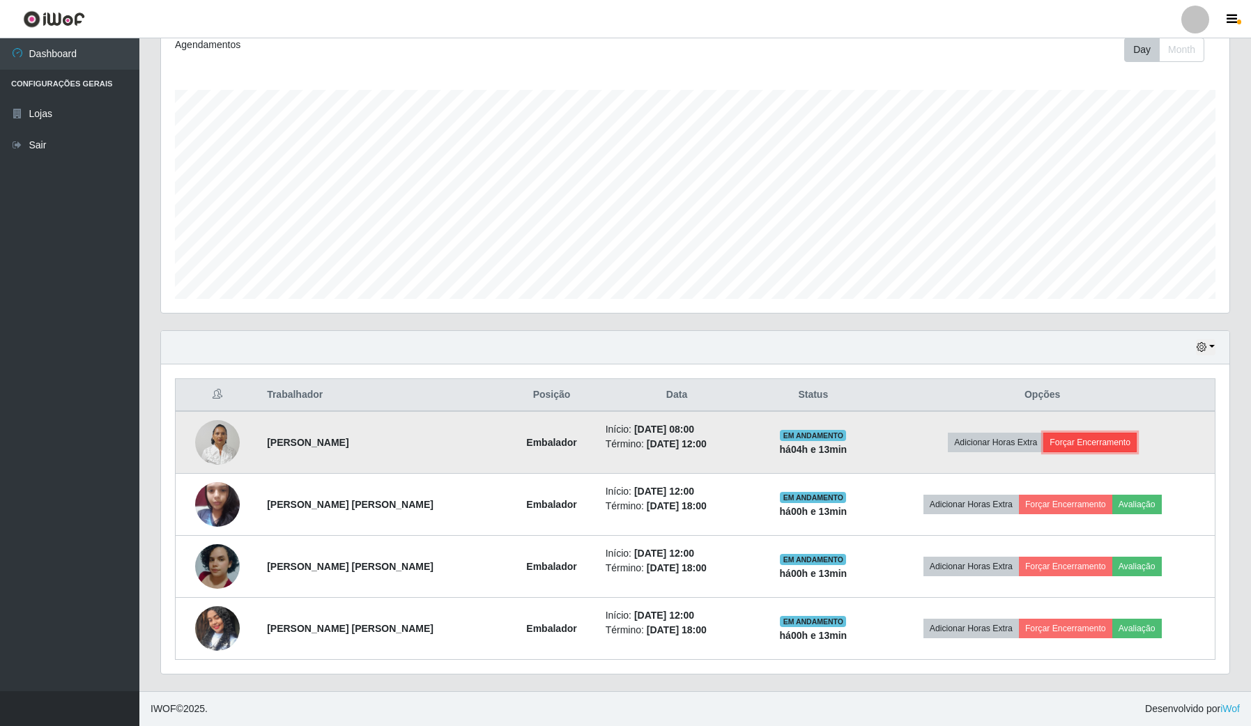
click at [1088, 438] on button "Forçar Encerramento" at bounding box center [1089, 443] width 93 height 20
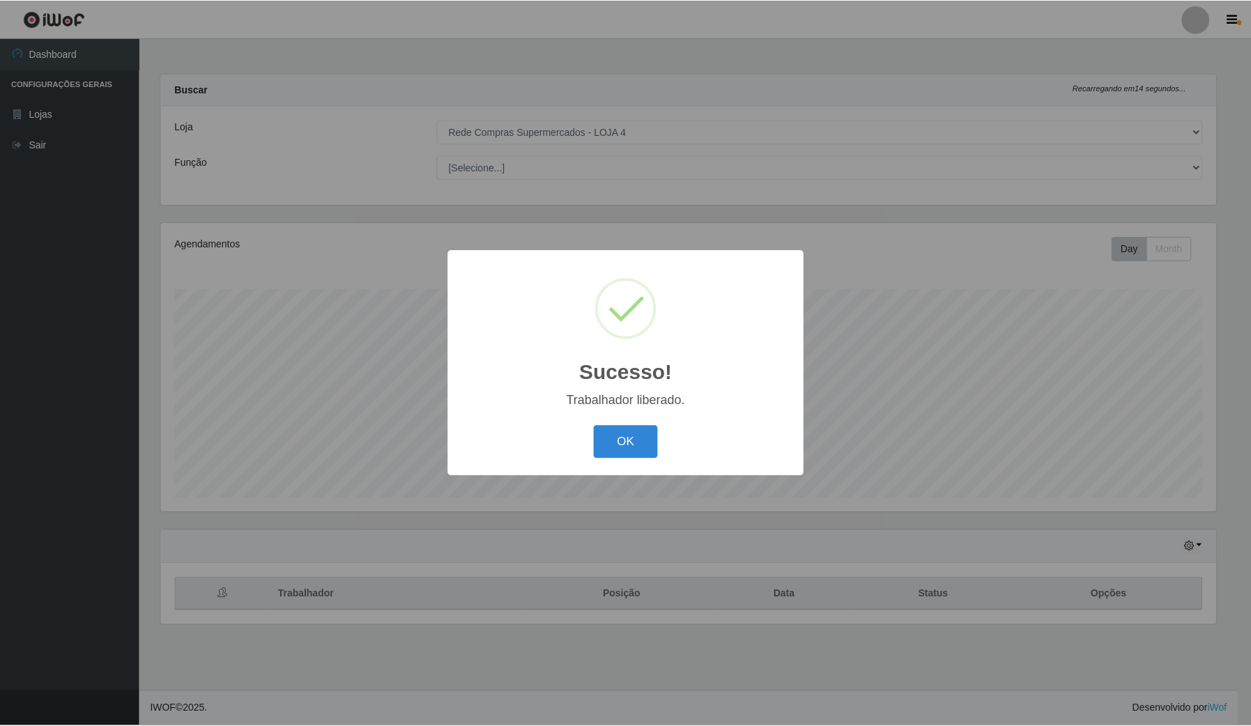
scroll to position [0, 0]
click at [617, 441] on button "OK" at bounding box center [627, 442] width 65 height 33
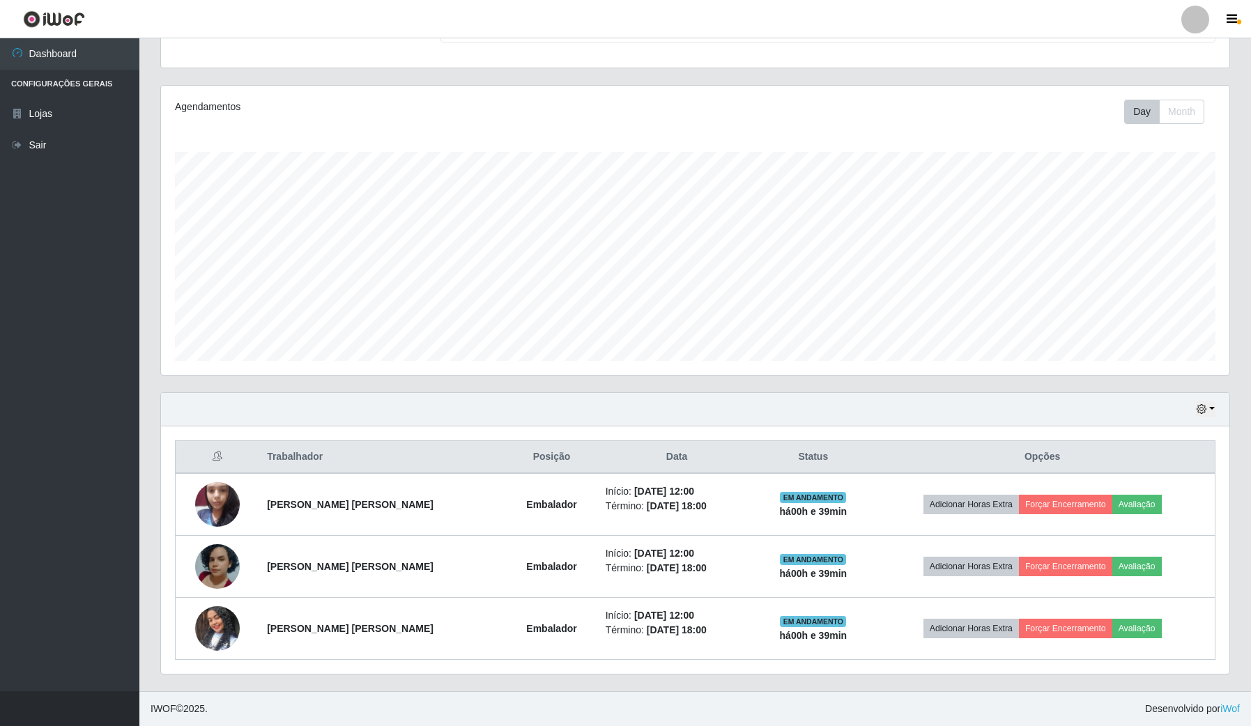
click at [50, 535] on ul "Dashboard Configurações Gerais Lojas Sair" at bounding box center [69, 364] width 139 height 653
click at [0, 408] on ul "Dashboard Configurações Gerais Lojas Sair" at bounding box center [69, 364] width 139 height 653
